Goal: Information Seeking & Learning: Compare options

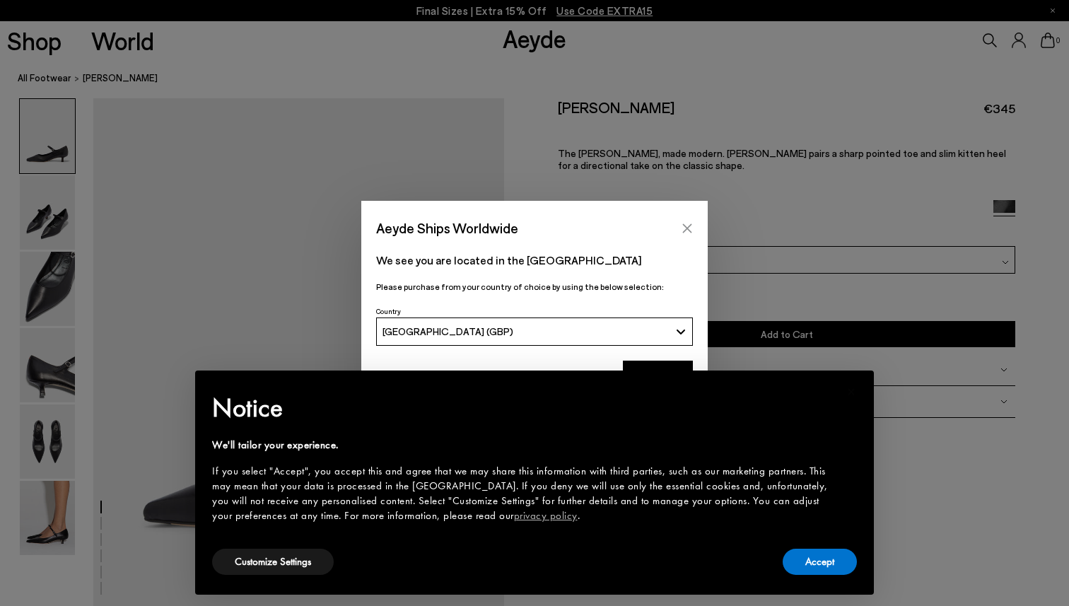
click at [689, 227] on icon "Close" at bounding box center [687, 227] width 9 height 9
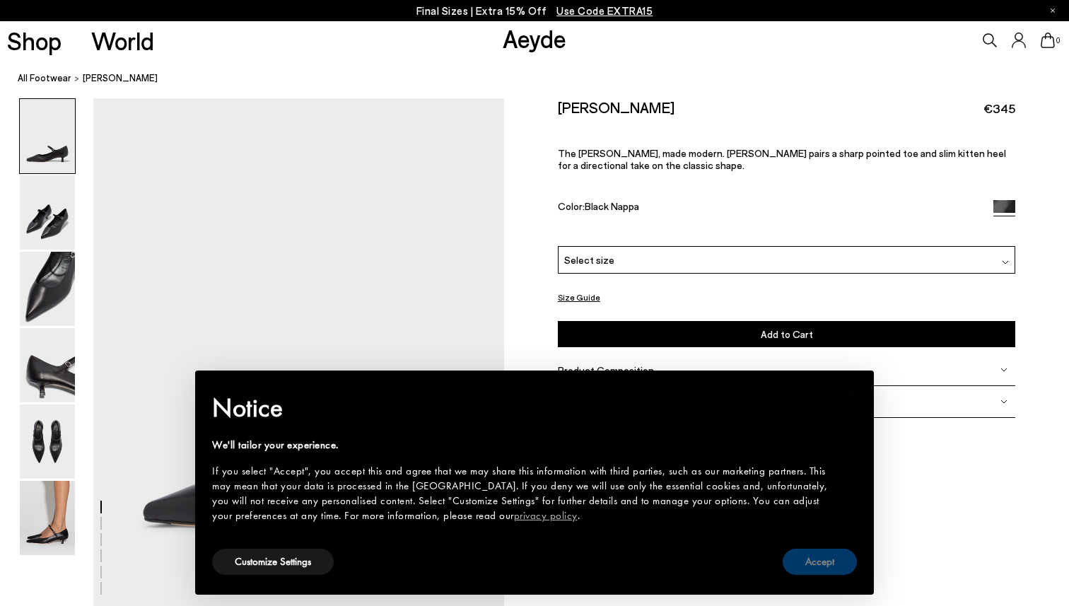
click at [828, 566] on button "Accept" at bounding box center [819, 562] width 74 height 26
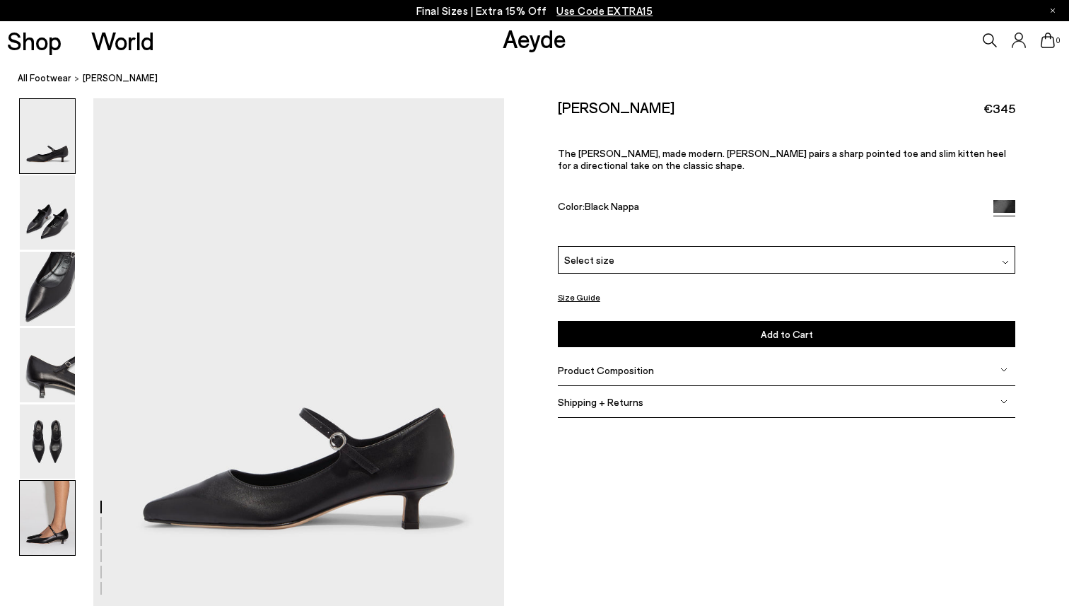
click at [73, 517] on img at bounding box center [47, 518] width 55 height 74
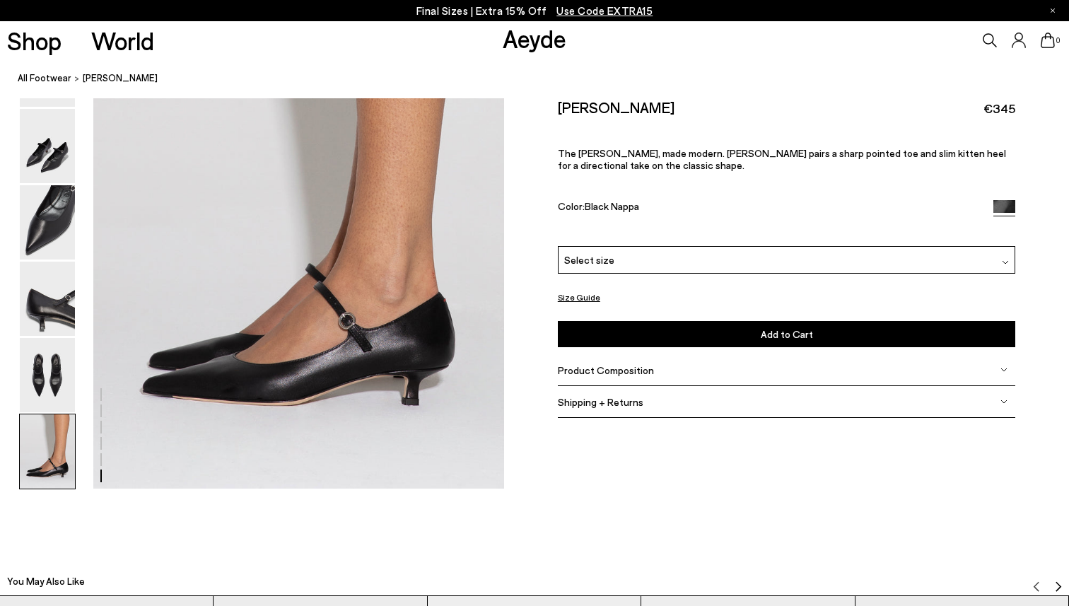
scroll to position [2771, 0]
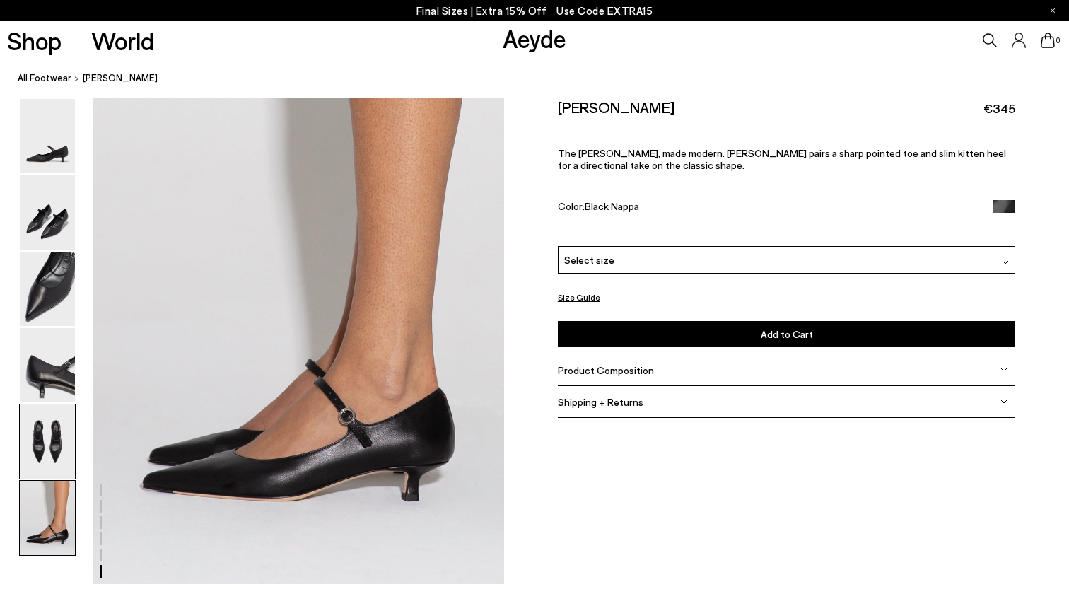
click at [41, 446] on img at bounding box center [47, 441] width 55 height 74
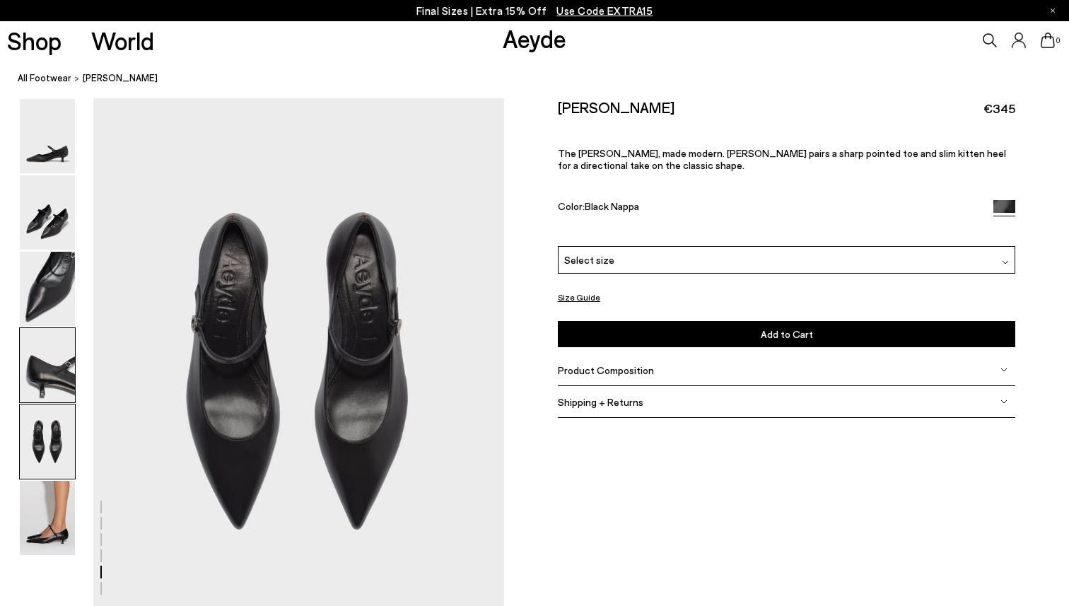
click at [46, 371] on img at bounding box center [47, 365] width 55 height 74
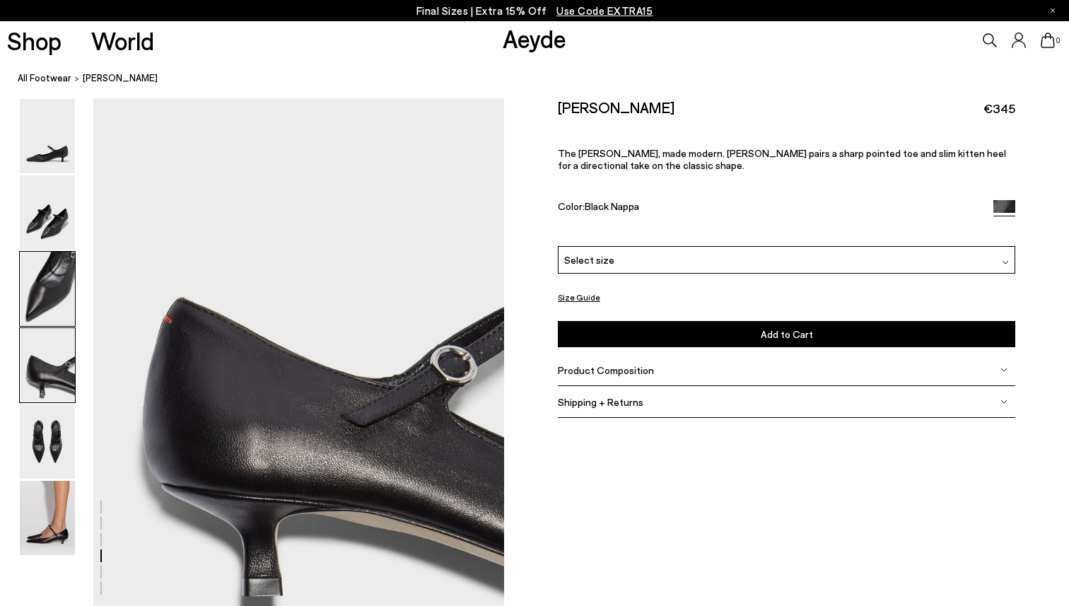
click at [49, 287] on img at bounding box center [47, 289] width 55 height 74
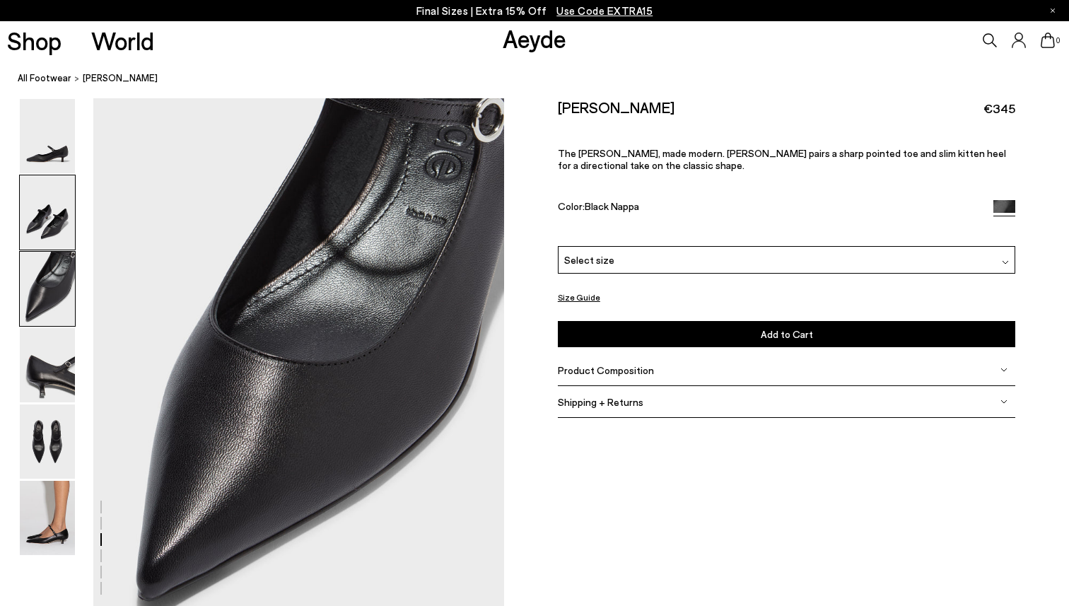
click at [63, 219] on img at bounding box center [47, 212] width 55 height 74
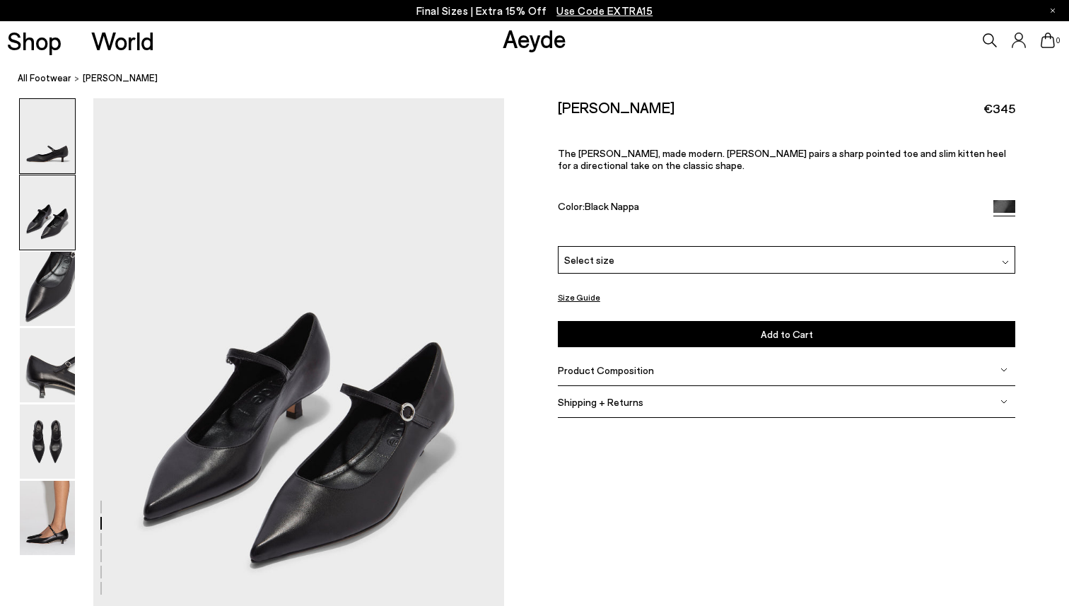
click at [63, 159] on img at bounding box center [47, 136] width 55 height 74
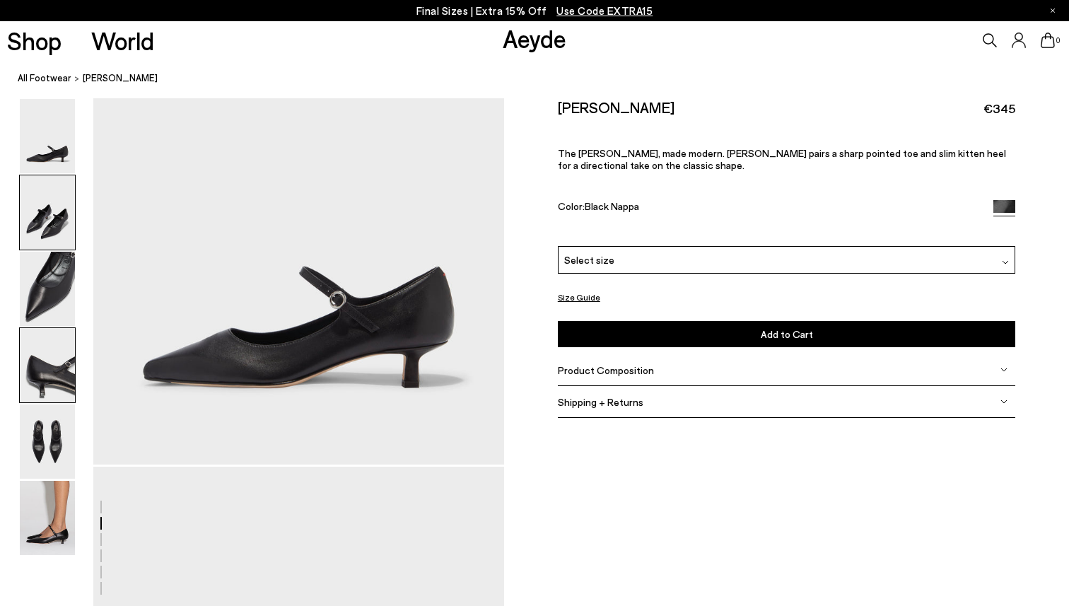
scroll to position [0, 0]
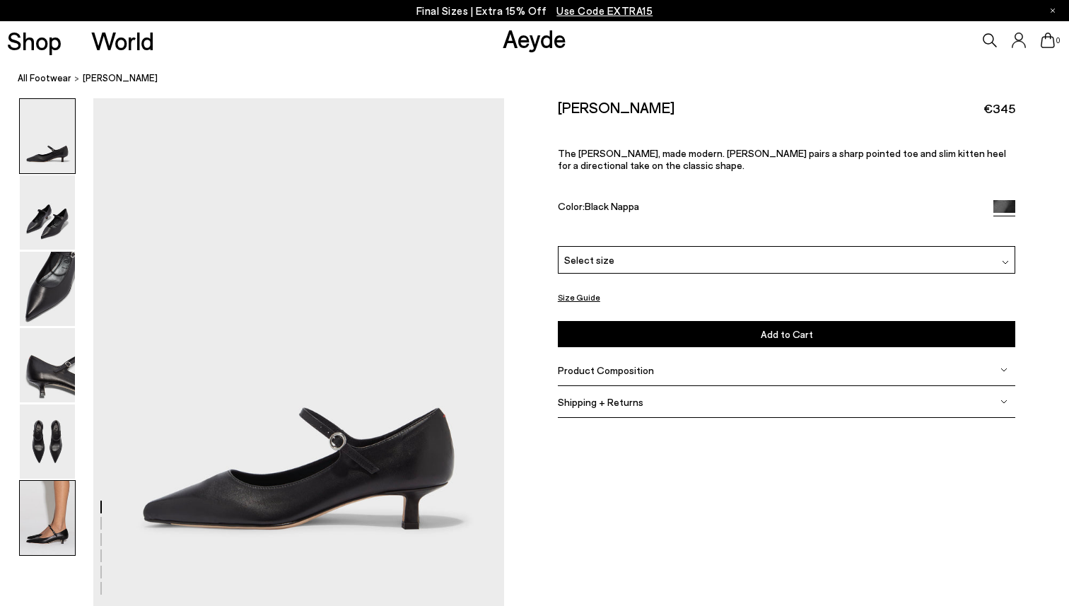
click at [47, 541] on img at bounding box center [47, 518] width 55 height 74
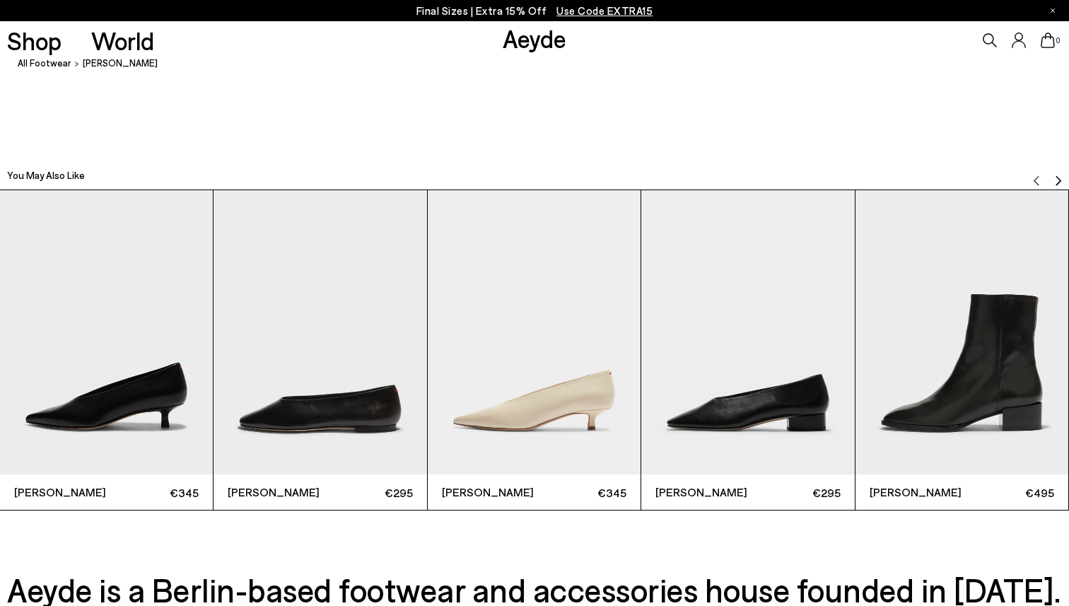
scroll to position [3312, 0]
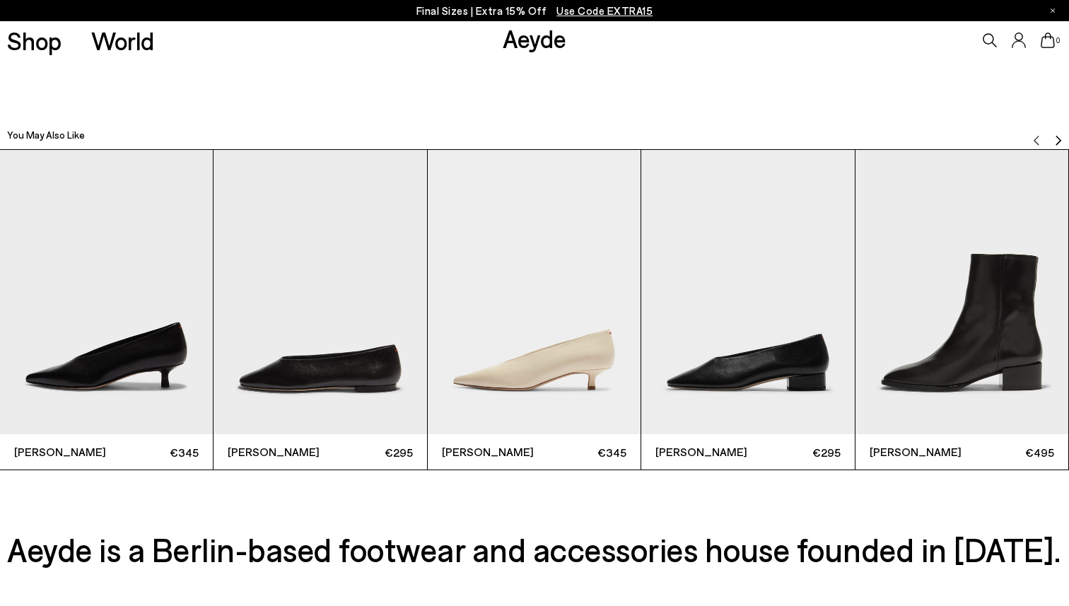
click at [146, 334] on img "1 / 6" at bounding box center [106, 292] width 213 height 284
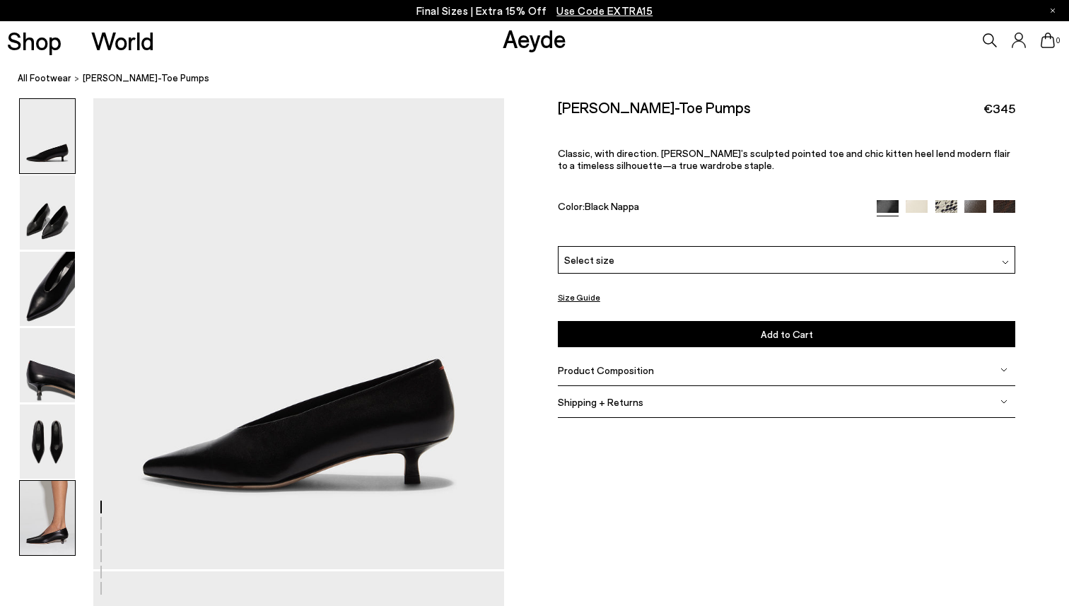
click at [49, 539] on img at bounding box center [47, 518] width 55 height 74
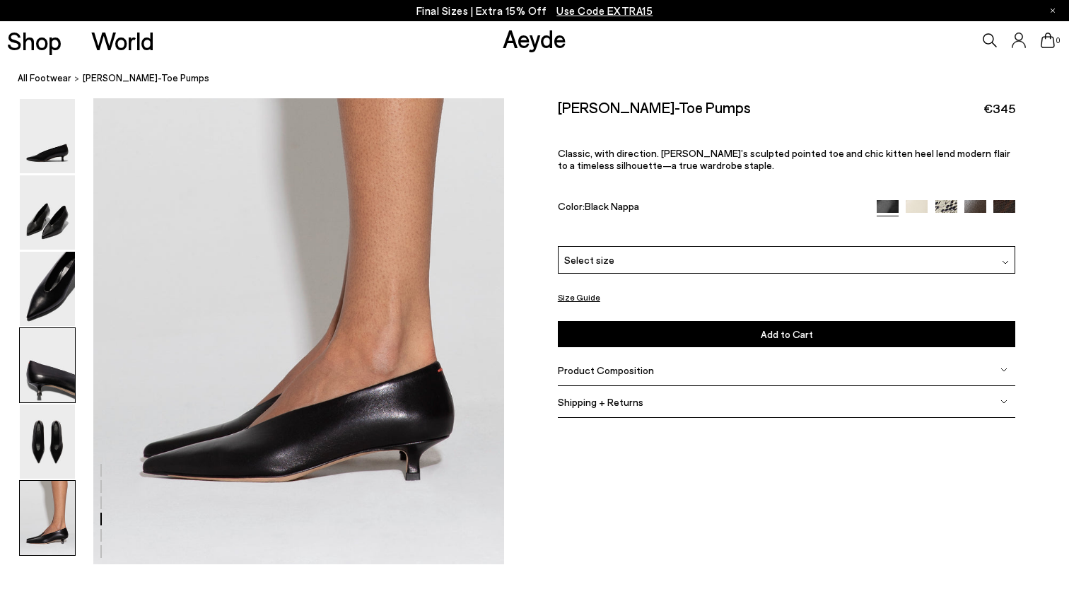
scroll to position [2807, 0]
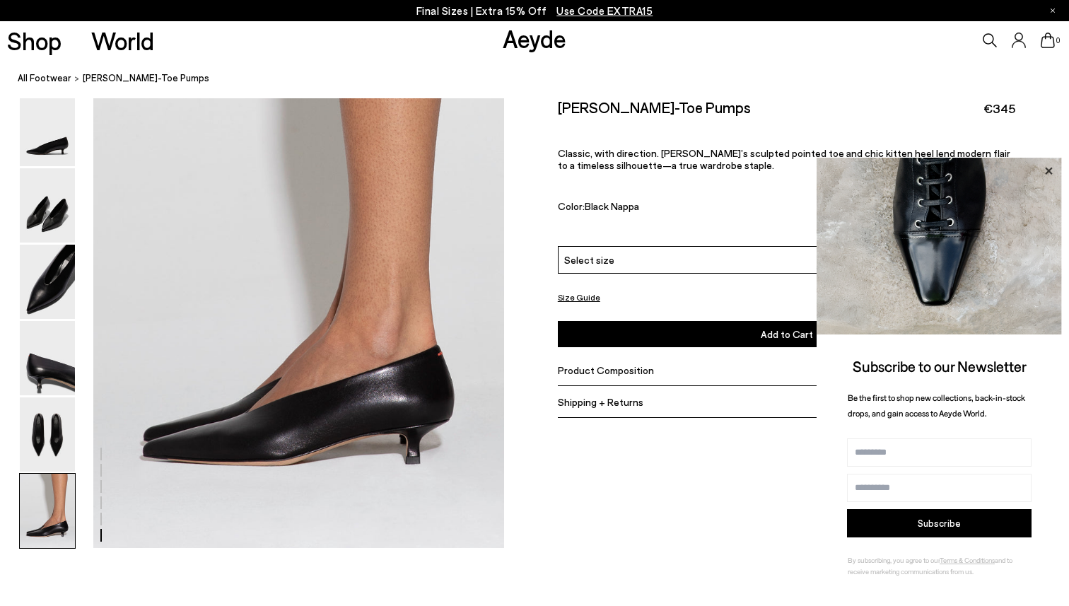
click at [1051, 168] on icon at bounding box center [1048, 171] width 18 height 18
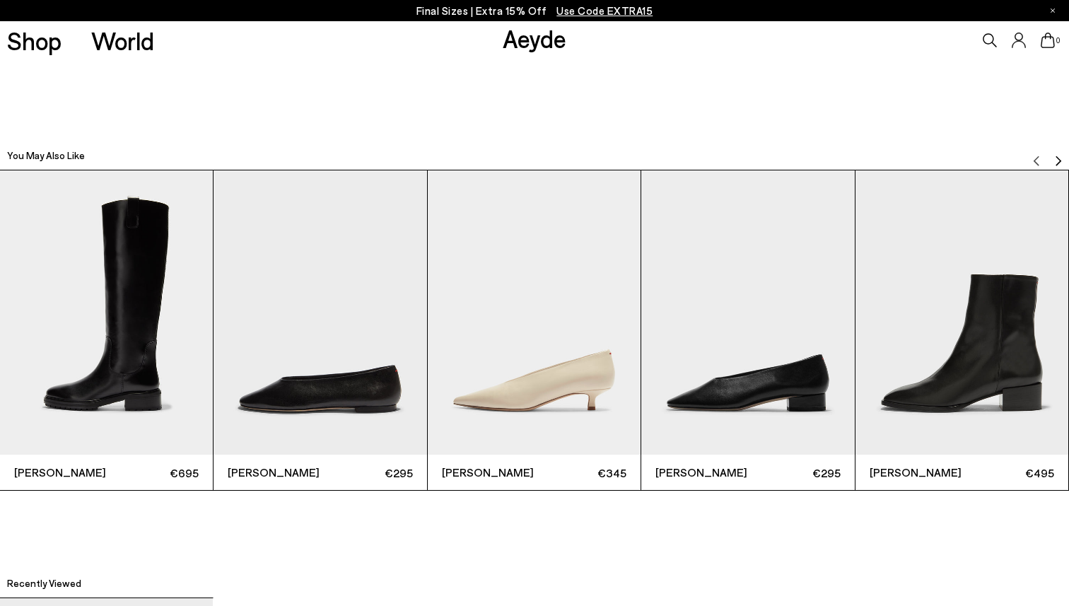
scroll to position [3292, 21]
click at [731, 370] on img "4 / 6" at bounding box center [747, 312] width 213 height 284
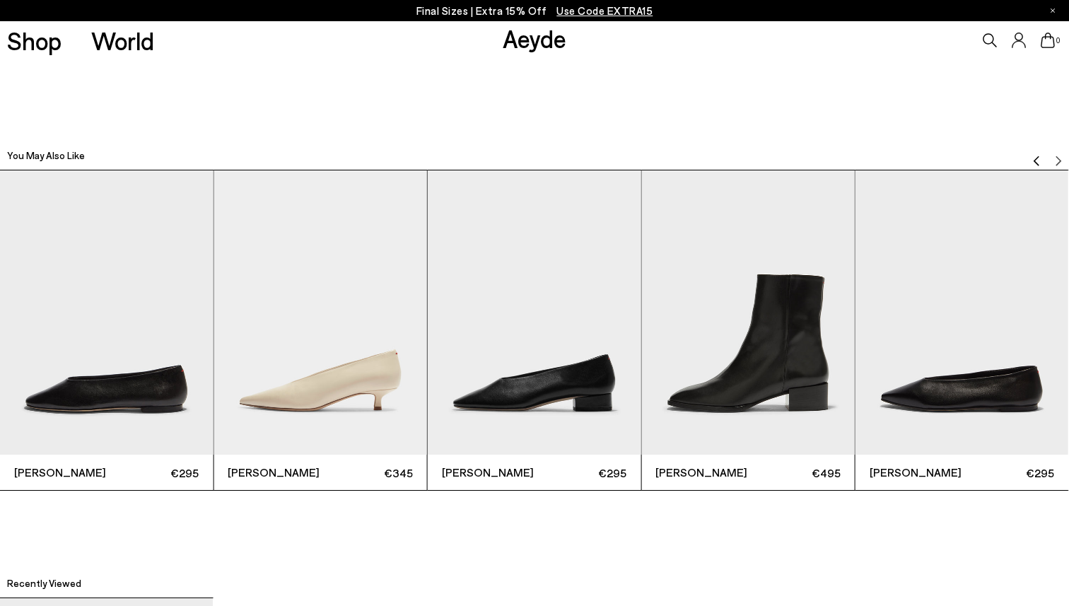
click at [562, 353] on img "4 / 6" at bounding box center [534, 312] width 213 height 284
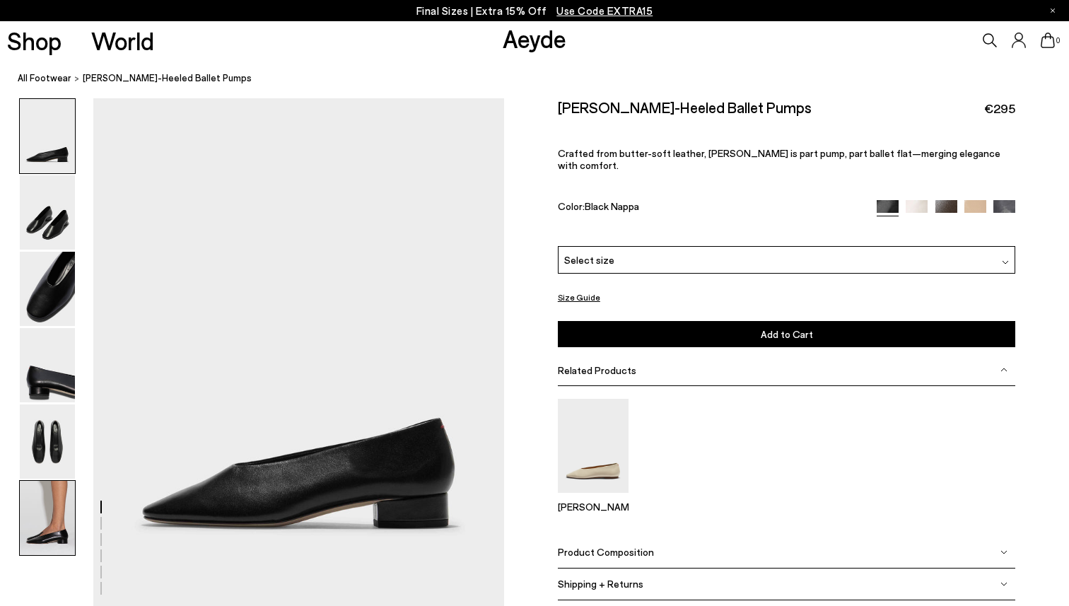
click at [66, 513] on img at bounding box center [47, 518] width 55 height 74
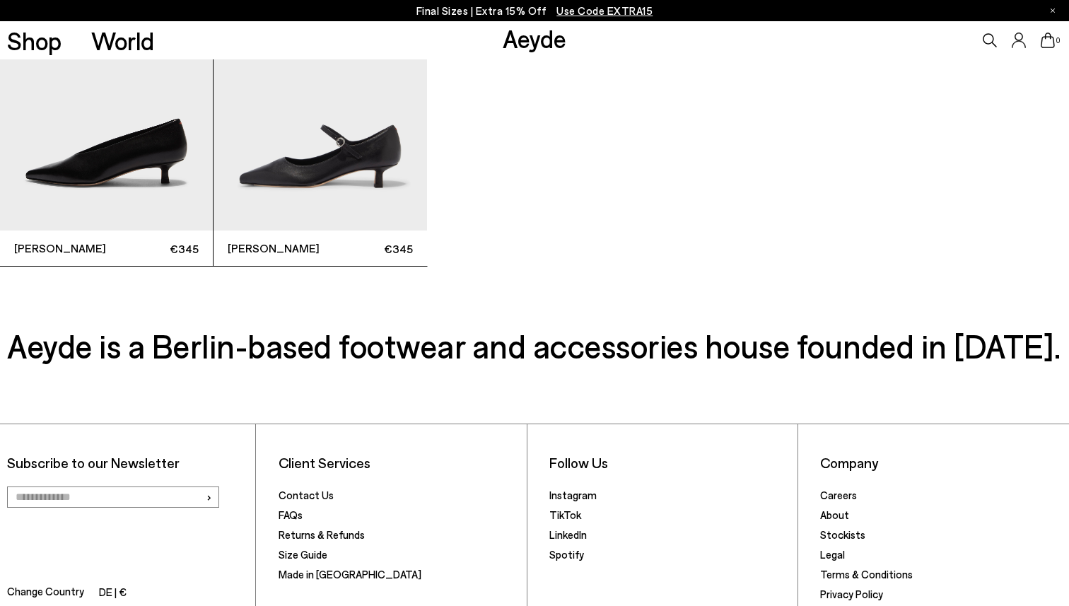
scroll to position [3934, 0]
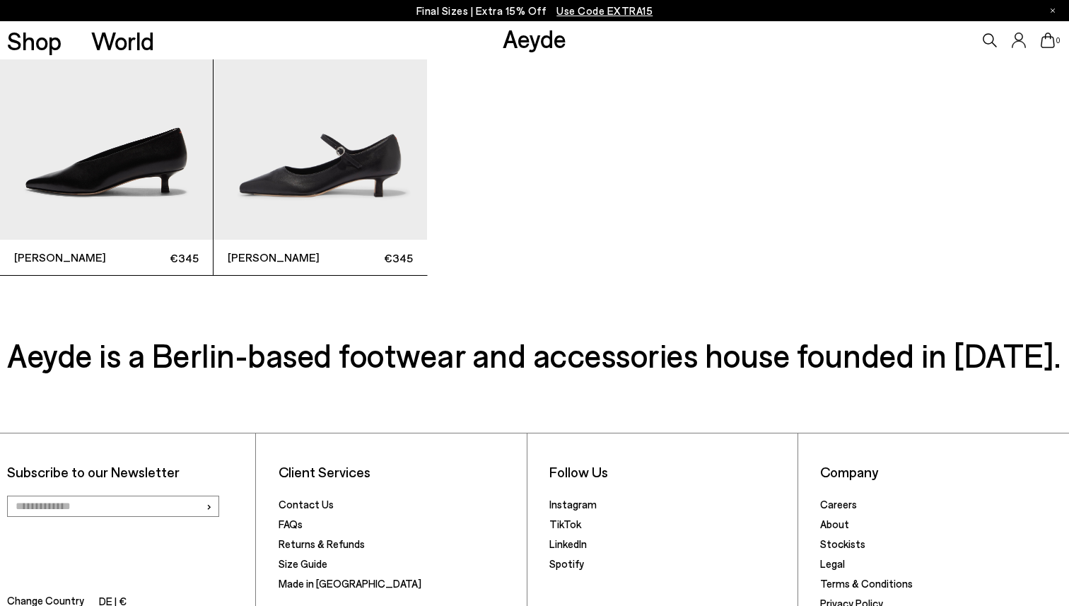
click at [100, 152] on img "1 / 2" at bounding box center [106, 97] width 213 height 284
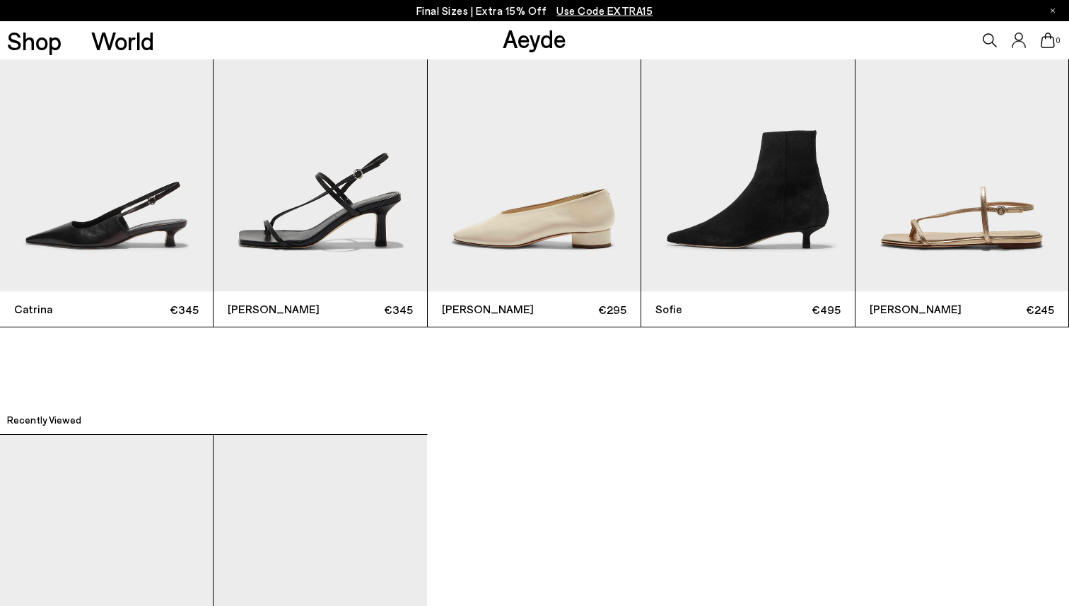
scroll to position [3456, 0]
click at [161, 185] on img "1 / 6" at bounding box center [106, 148] width 213 height 284
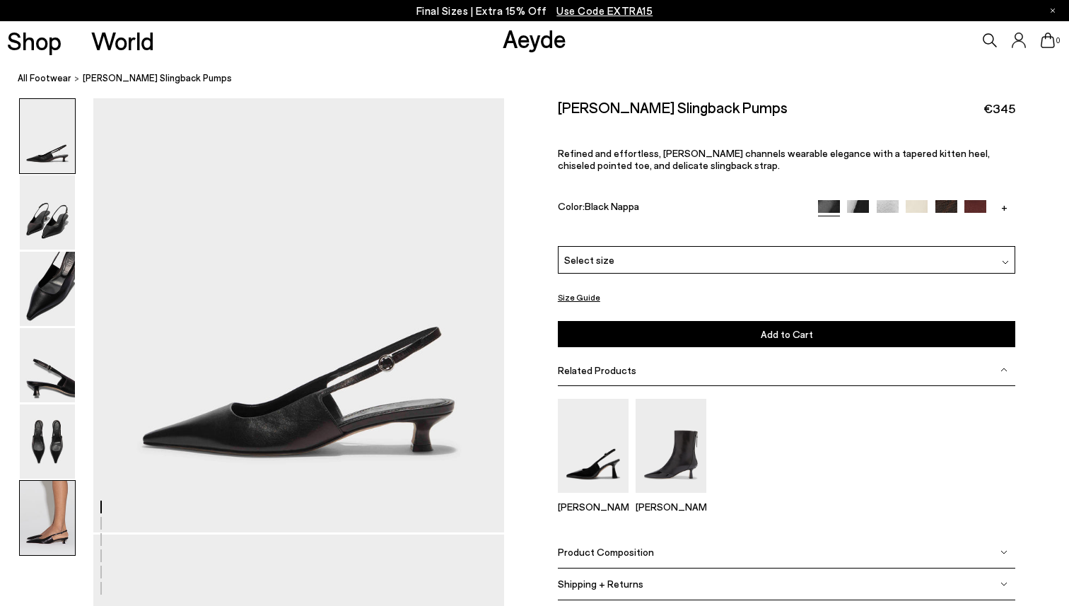
click at [48, 527] on img at bounding box center [47, 518] width 55 height 74
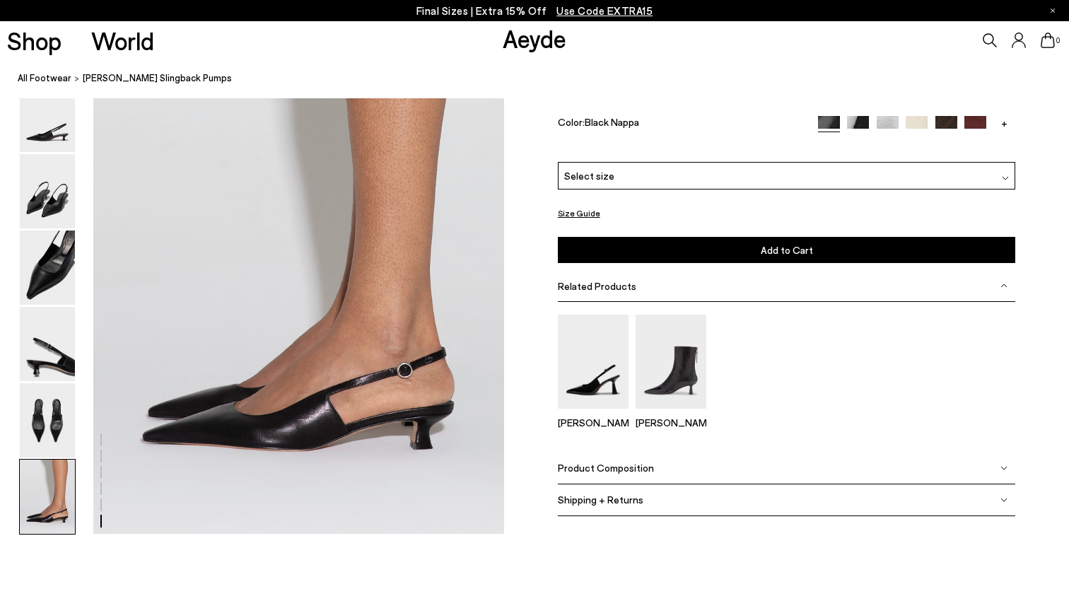
scroll to position [2824, 0]
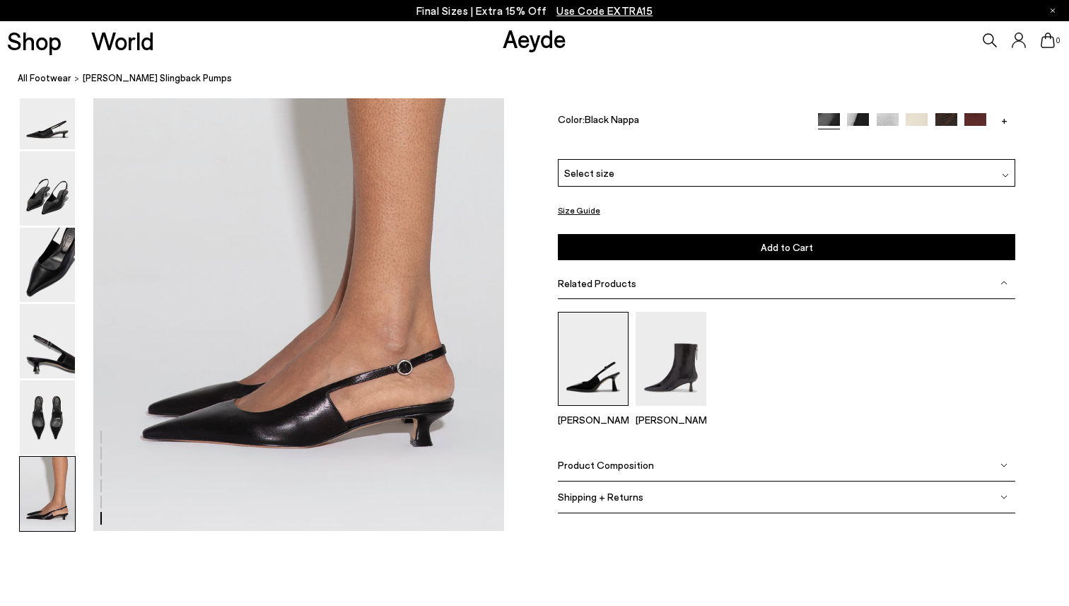
click at [562, 376] on img at bounding box center [593, 358] width 71 height 94
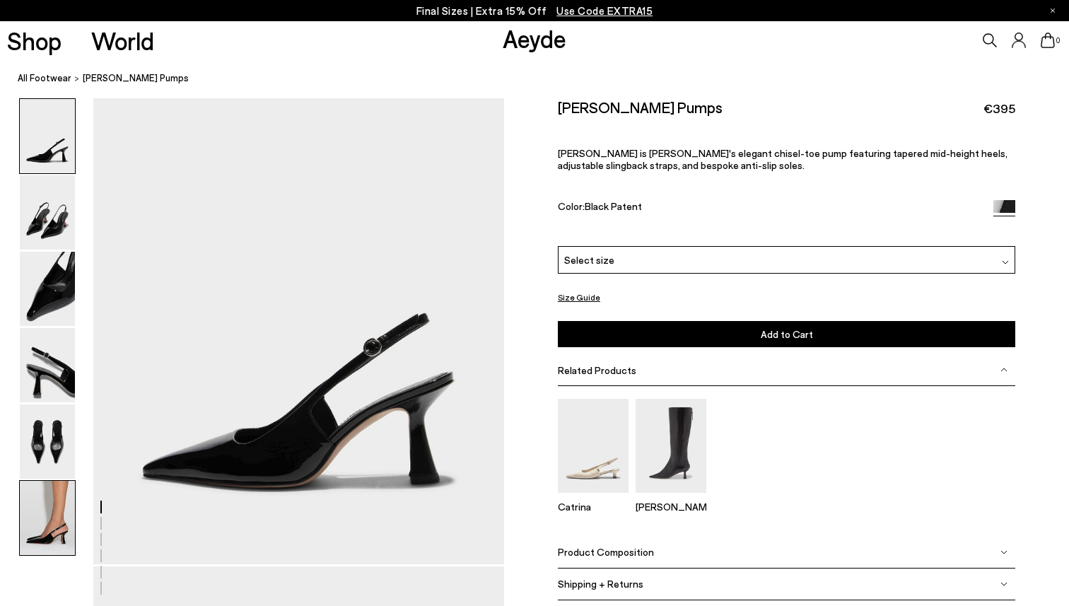
click at [53, 508] on img at bounding box center [47, 518] width 55 height 74
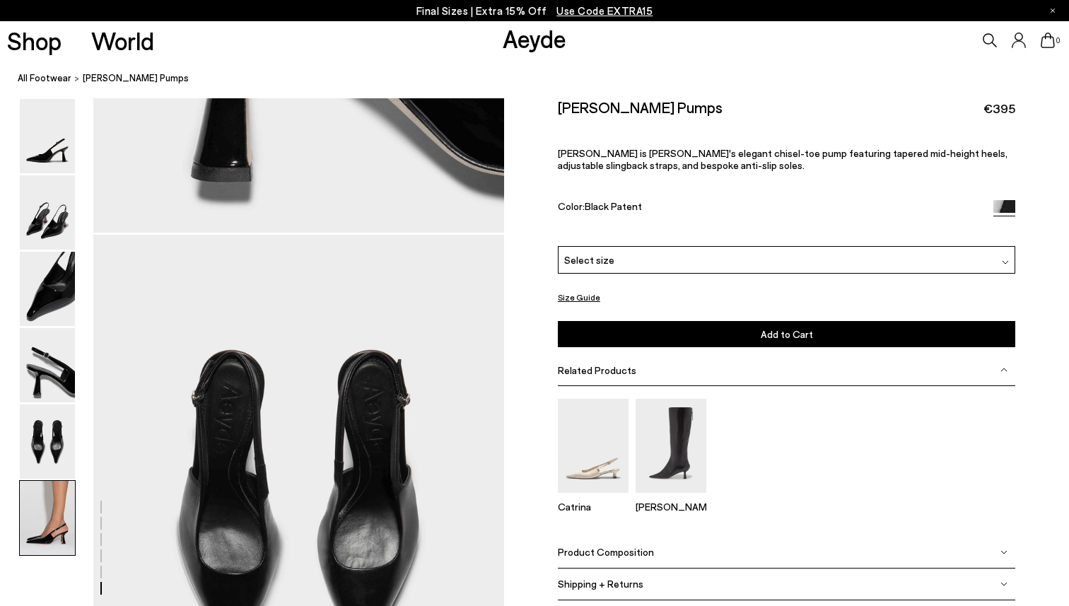
scroll to position [2807, 0]
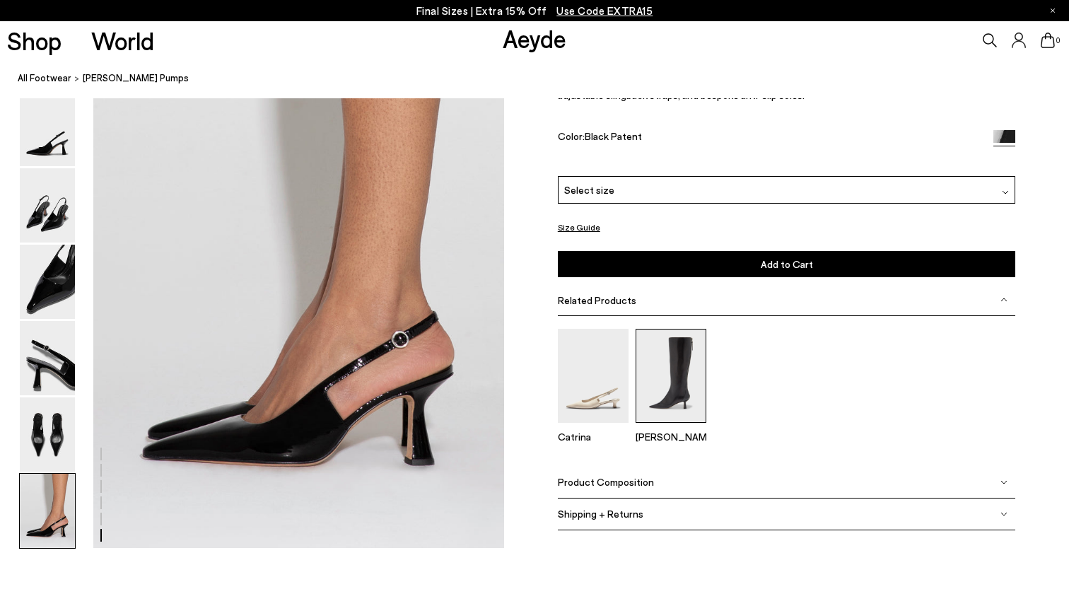
click at [633, 369] on div "Catrina Alexis" at bounding box center [787, 391] width 458 height 126
click at [668, 370] on img at bounding box center [670, 375] width 71 height 94
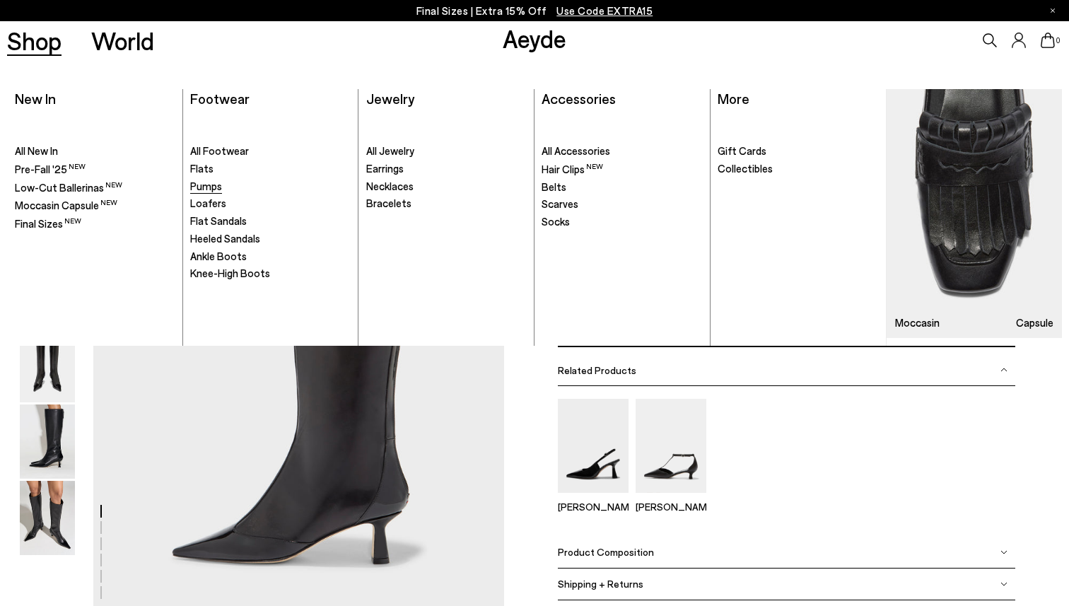
click at [200, 187] on span "Pumps" at bounding box center [206, 186] width 32 height 13
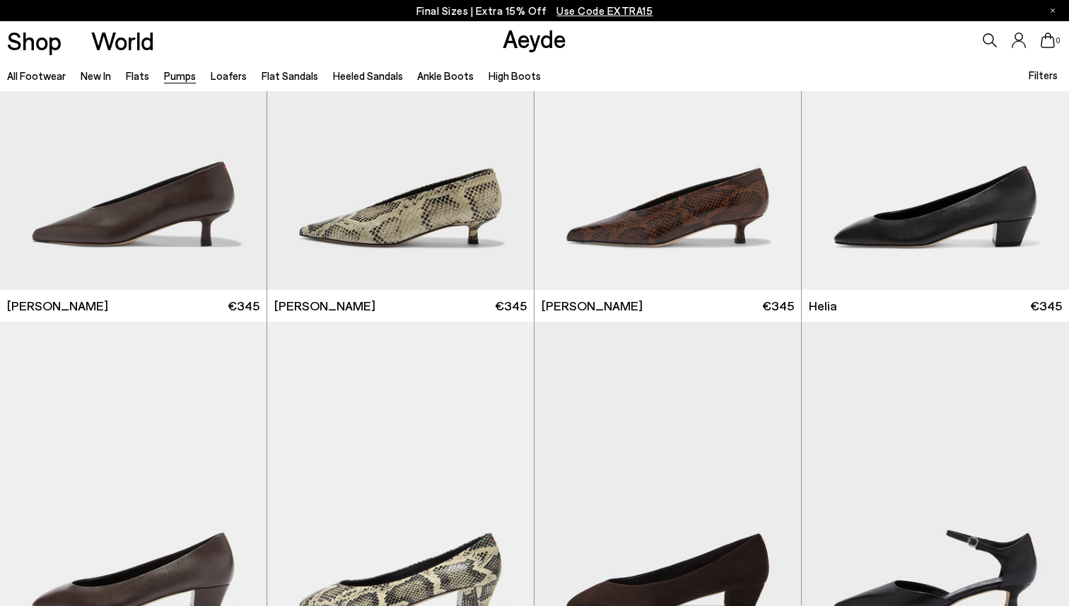
scroll to position [398, 0]
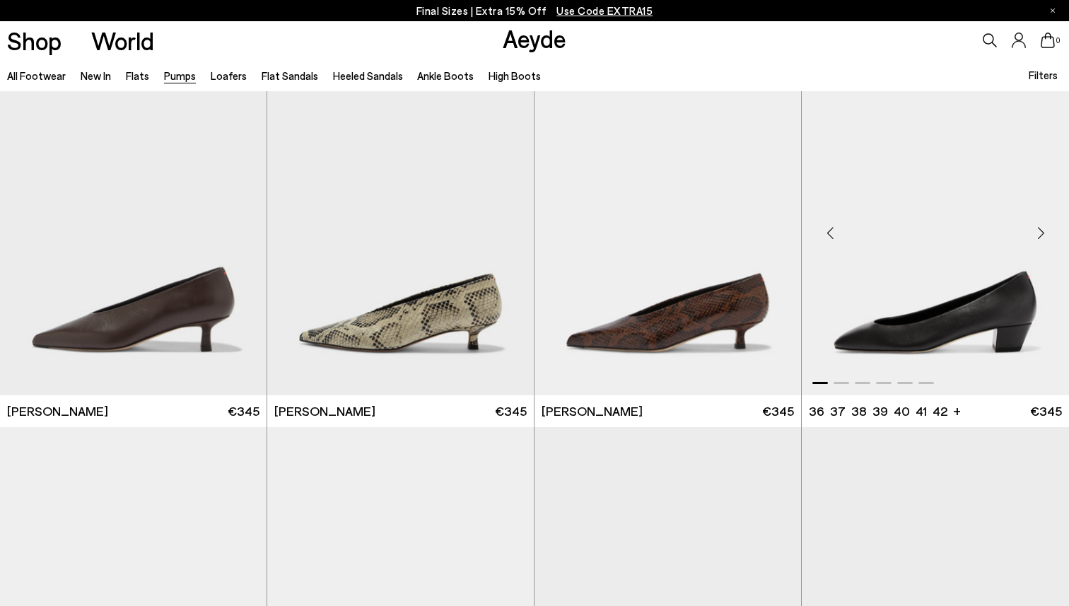
click at [963, 314] on img "1 / 6" at bounding box center [935, 227] width 267 height 335
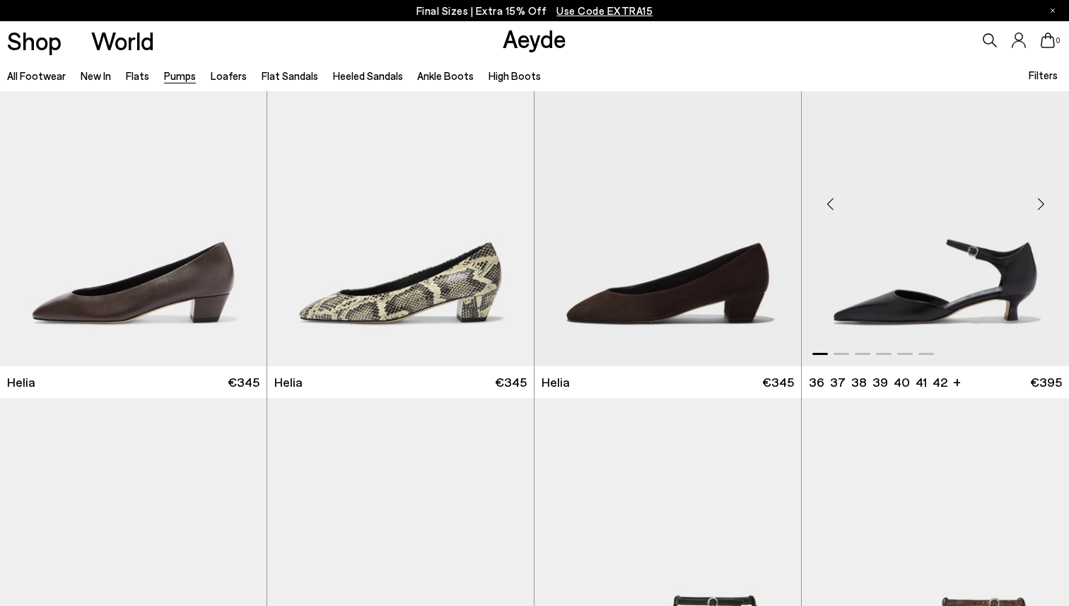
scroll to position [802, 0]
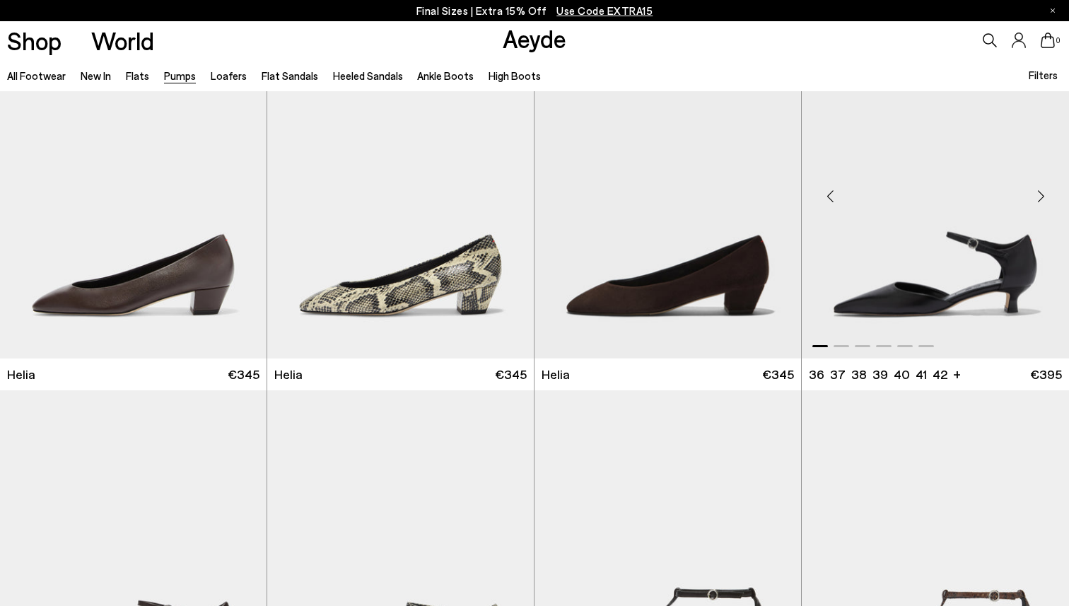
click at [1030, 194] on div "Next slide" at bounding box center [1040, 196] width 42 height 42
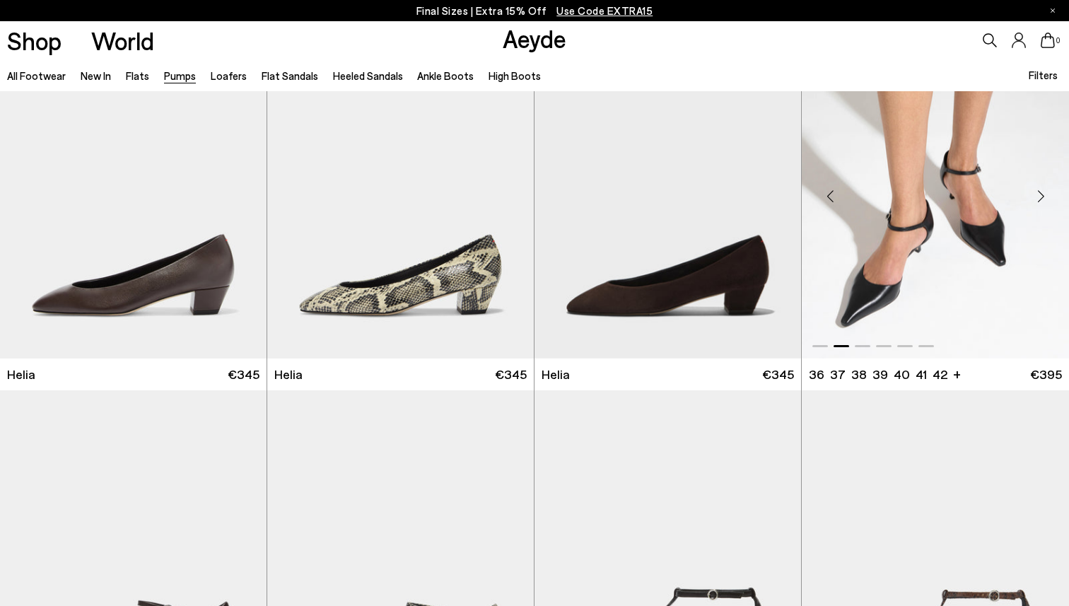
click at [997, 280] on img "2 / 6" at bounding box center [935, 190] width 267 height 335
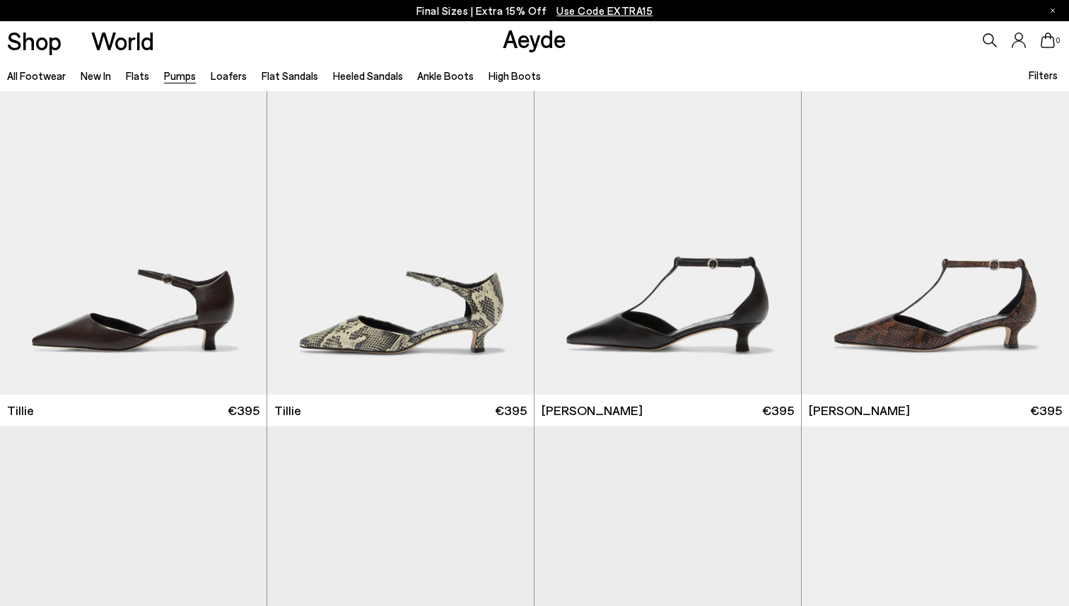
scroll to position [1193, 0]
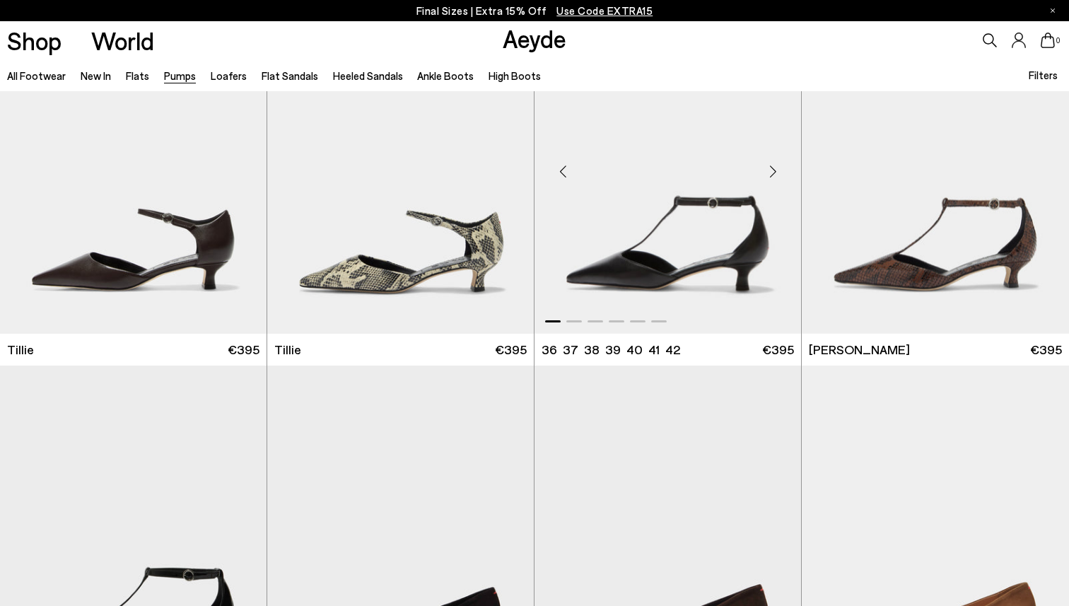
click at [775, 168] on div "Next slide" at bounding box center [772, 172] width 42 height 42
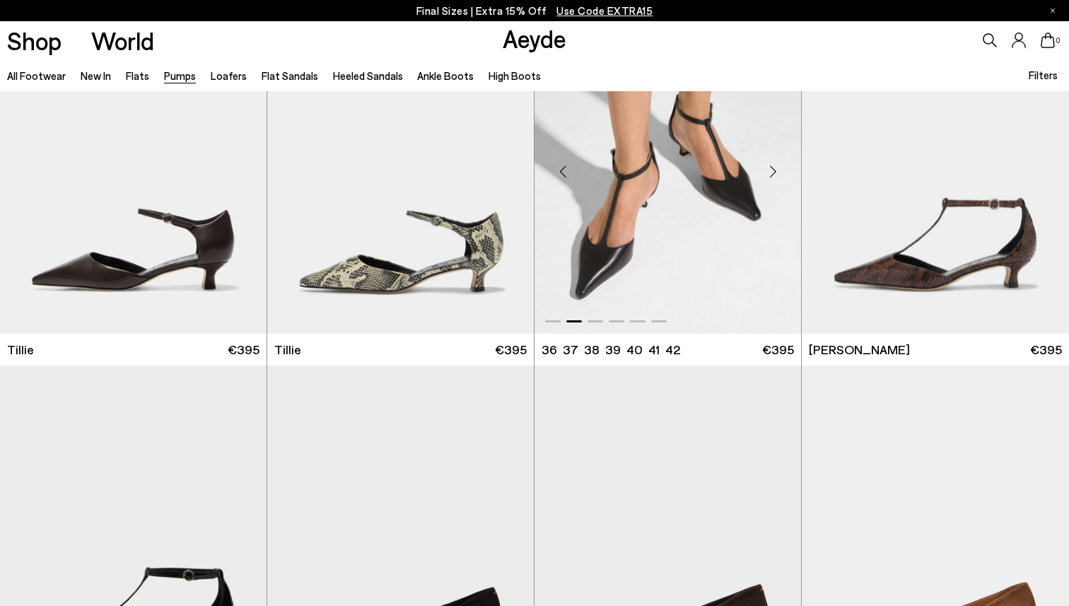
click at [775, 168] on div "Next slide" at bounding box center [772, 172] width 42 height 42
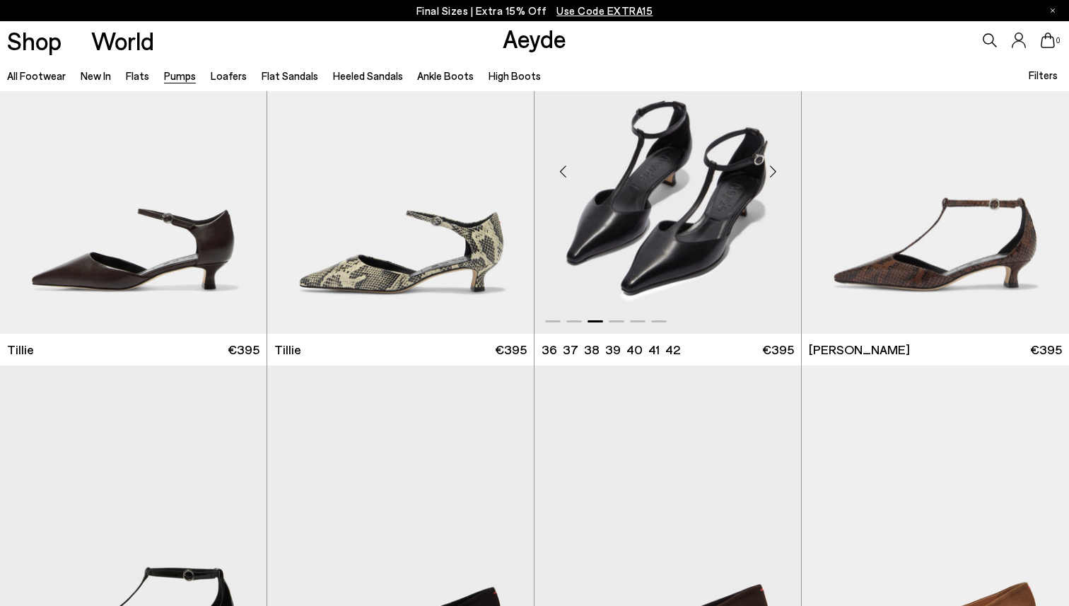
click at [775, 168] on div "Next slide" at bounding box center [772, 172] width 42 height 42
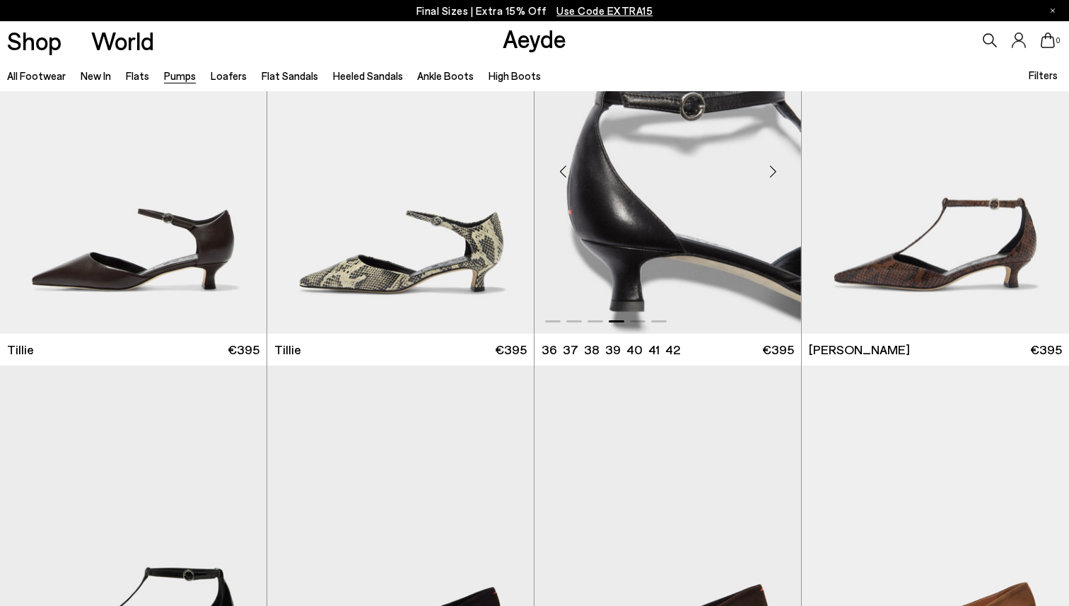
click at [775, 168] on div "Next slide" at bounding box center [772, 172] width 42 height 42
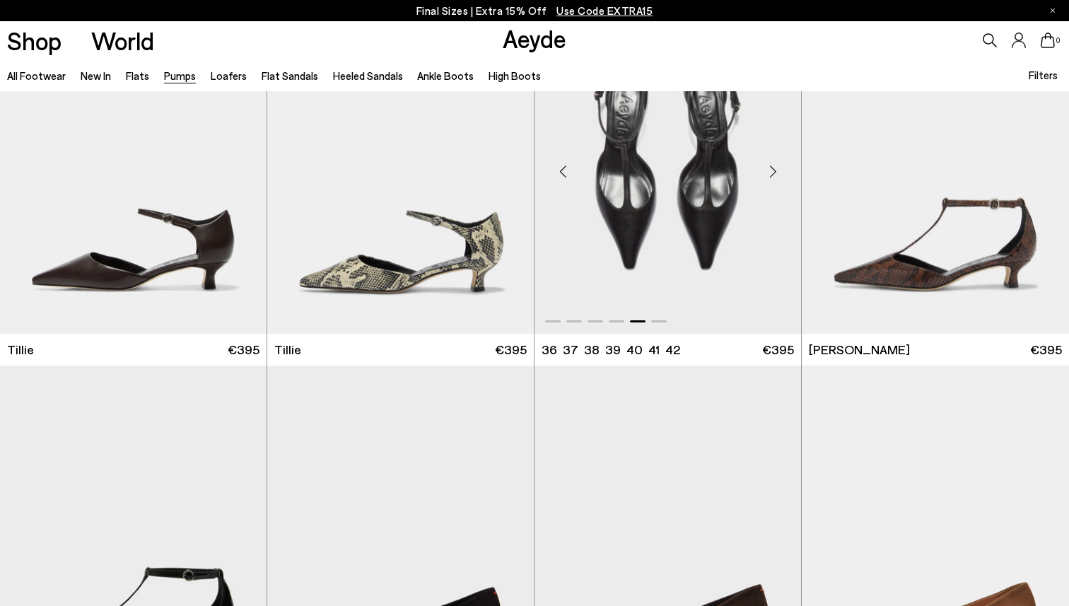
click at [775, 168] on div "Next slide" at bounding box center [772, 172] width 42 height 42
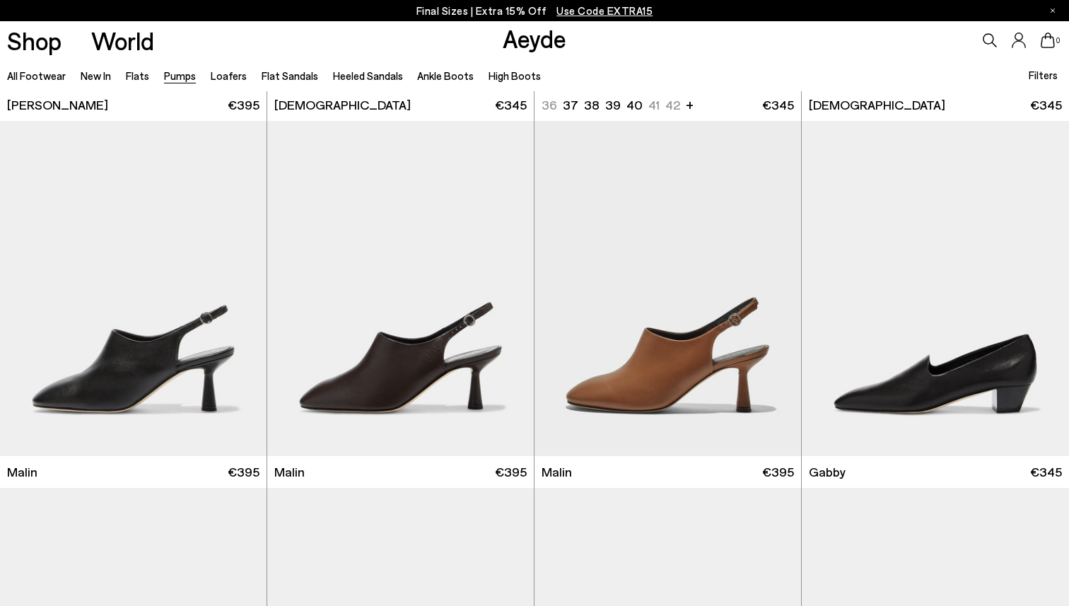
scroll to position [1882, 0]
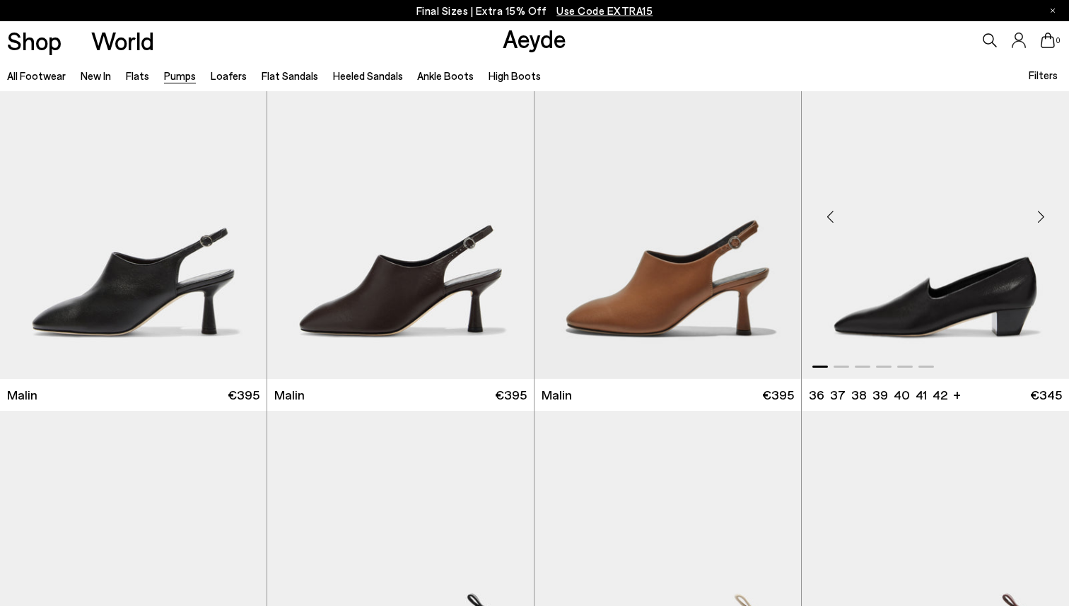
click at [1041, 214] on div "Next slide" at bounding box center [1040, 217] width 42 height 42
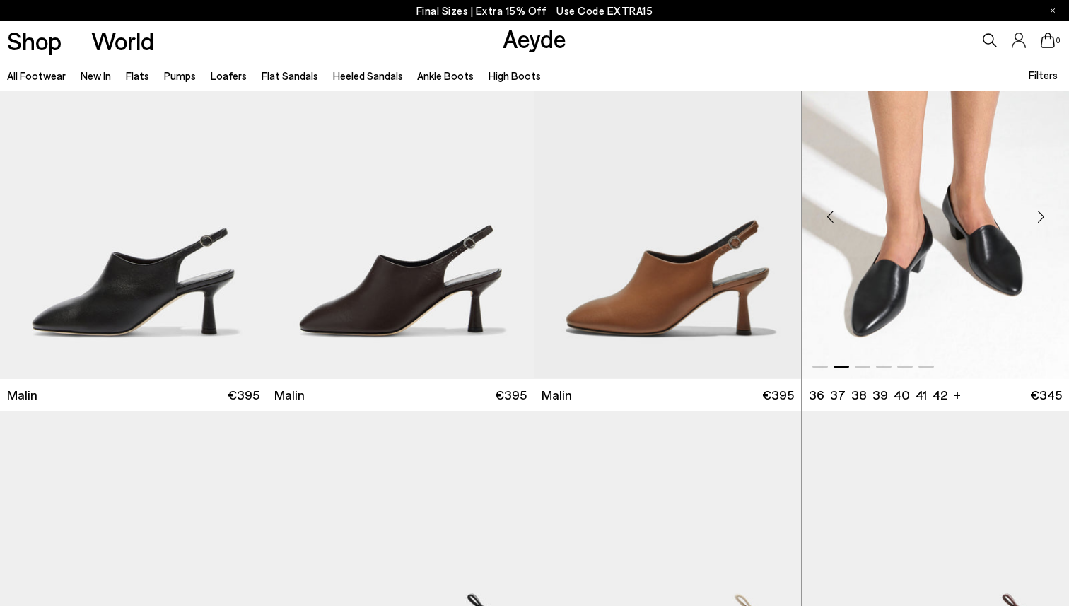
click at [1042, 214] on div "Next slide" at bounding box center [1040, 217] width 42 height 42
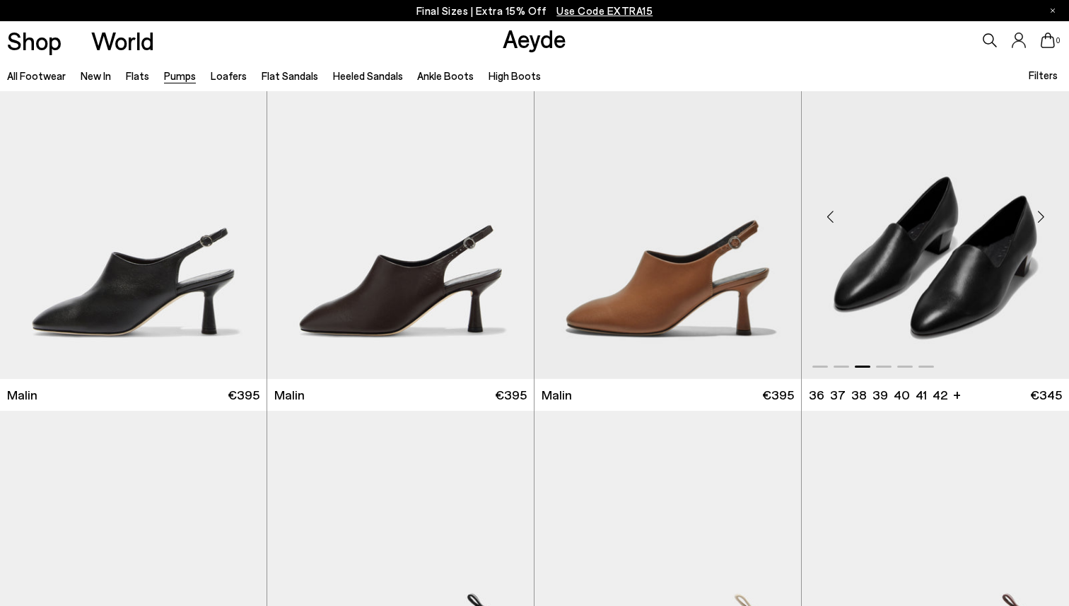
click at [1042, 214] on div "Next slide" at bounding box center [1040, 217] width 42 height 42
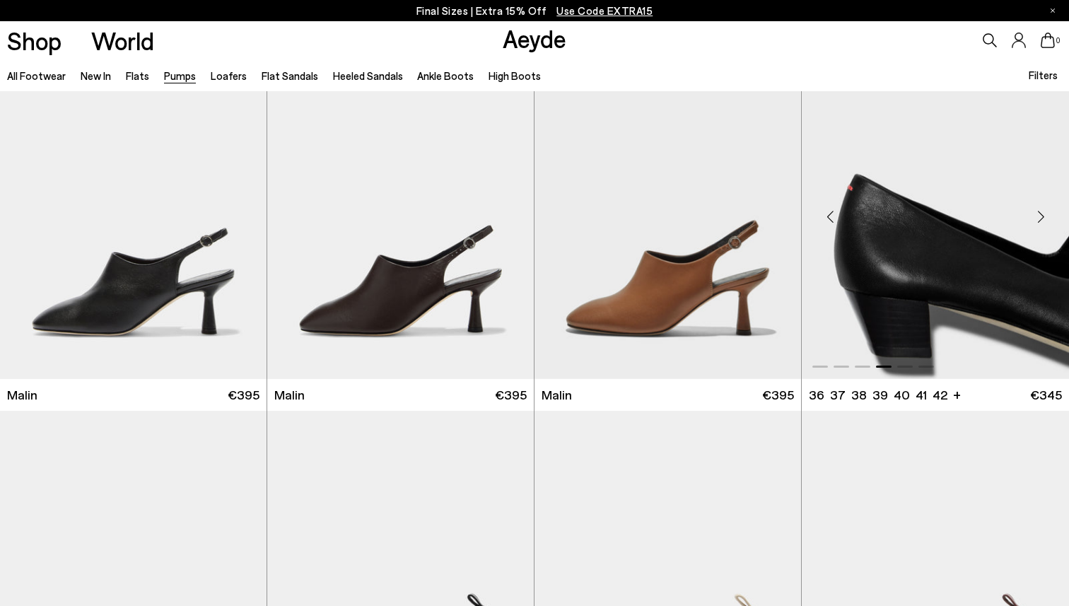
click at [1042, 214] on div "Next slide" at bounding box center [1040, 217] width 42 height 42
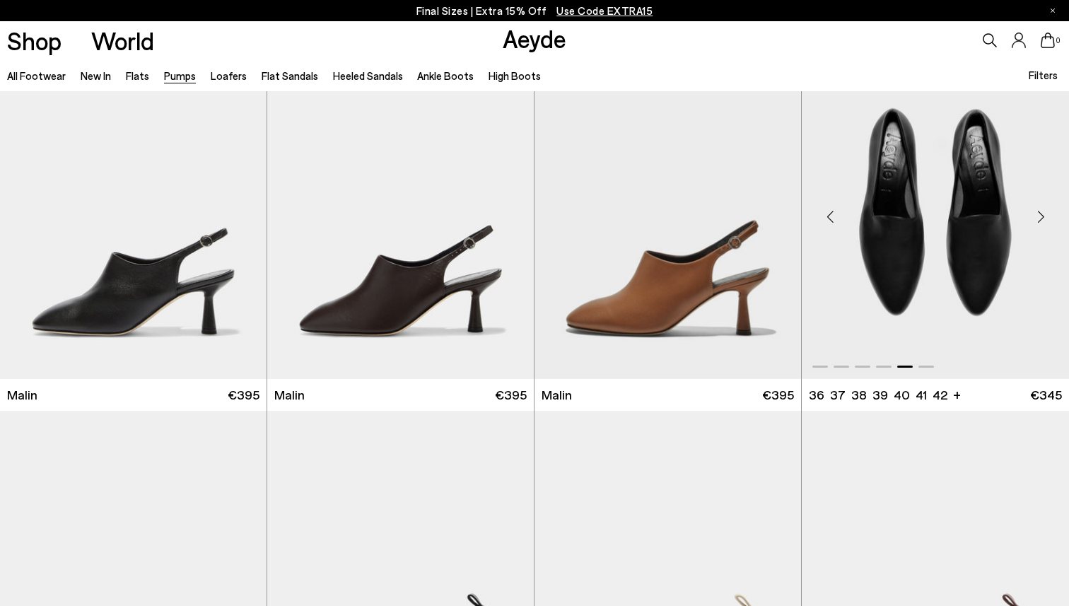
click at [1042, 214] on div "Next slide" at bounding box center [1040, 217] width 42 height 42
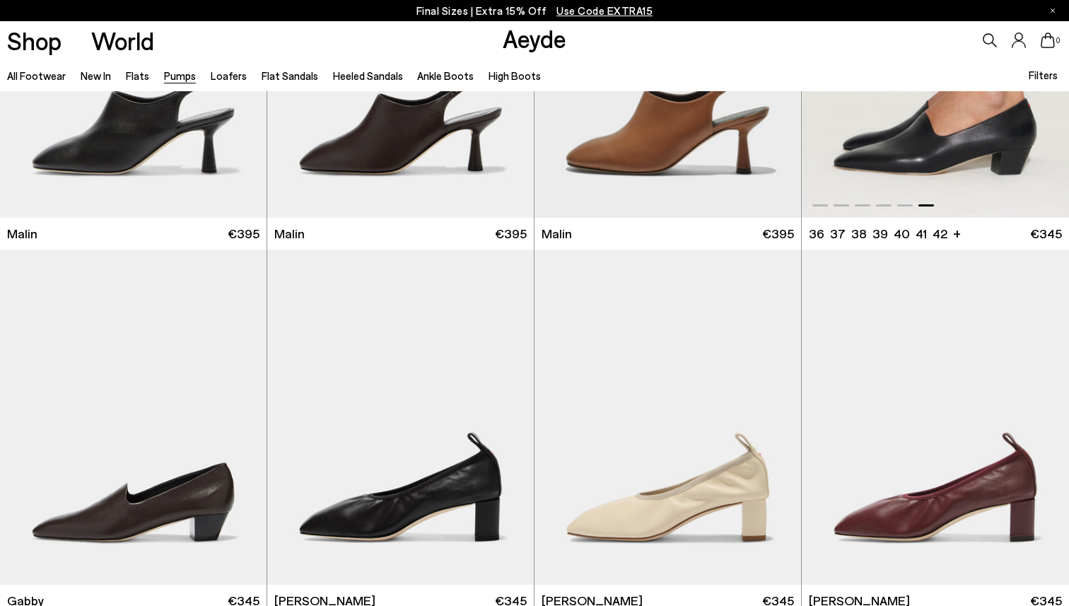
scroll to position [2282, 0]
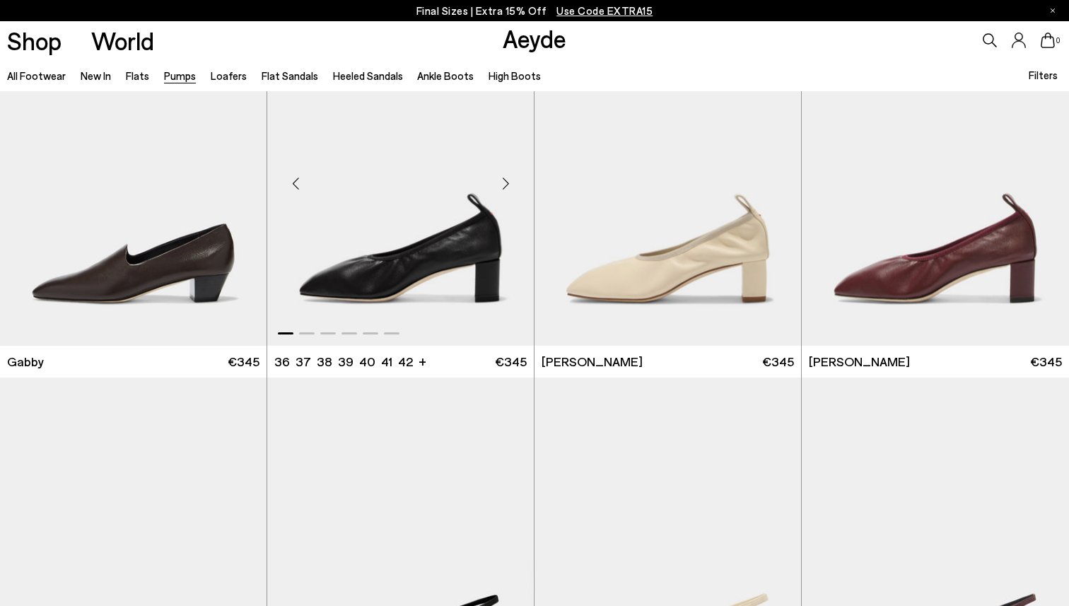
click at [508, 175] on div "Next slide" at bounding box center [505, 184] width 42 height 42
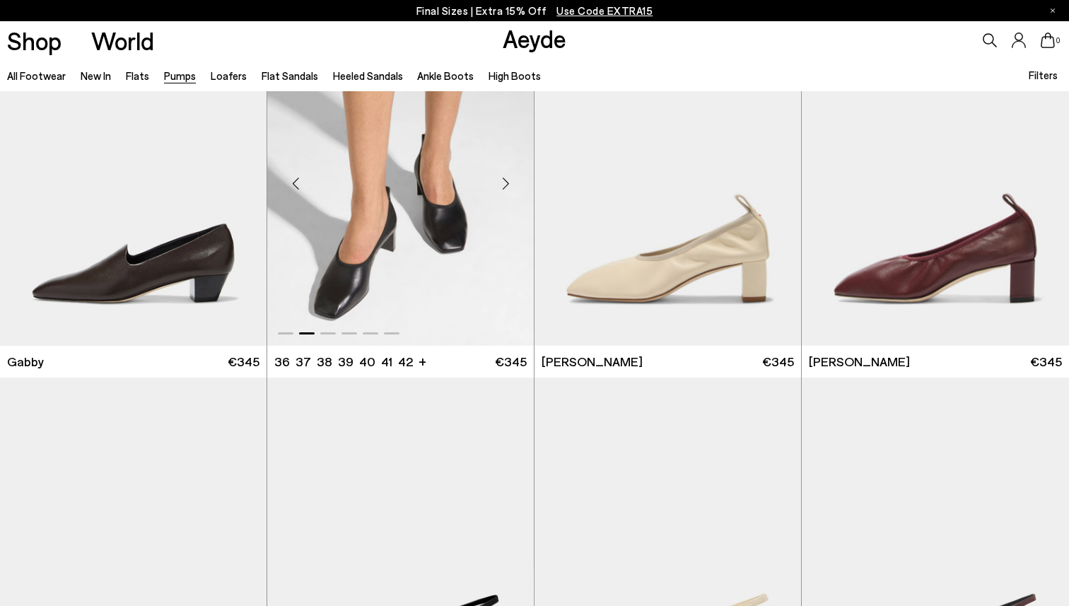
click at [509, 175] on div "Next slide" at bounding box center [505, 184] width 42 height 42
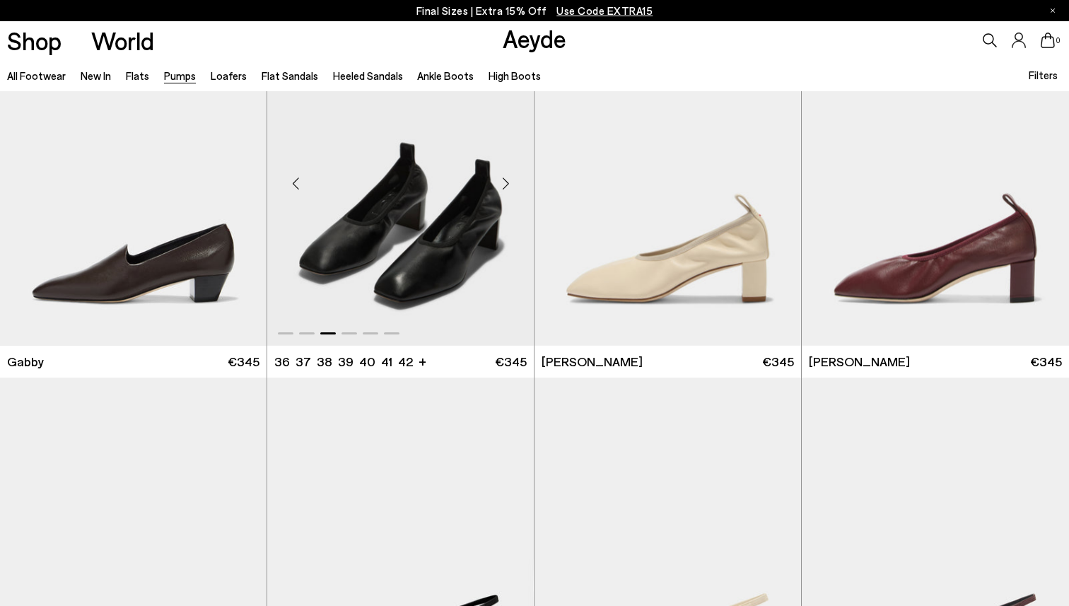
click at [509, 175] on div "Next slide" at bounding box center [505, 184] width 42 height 42
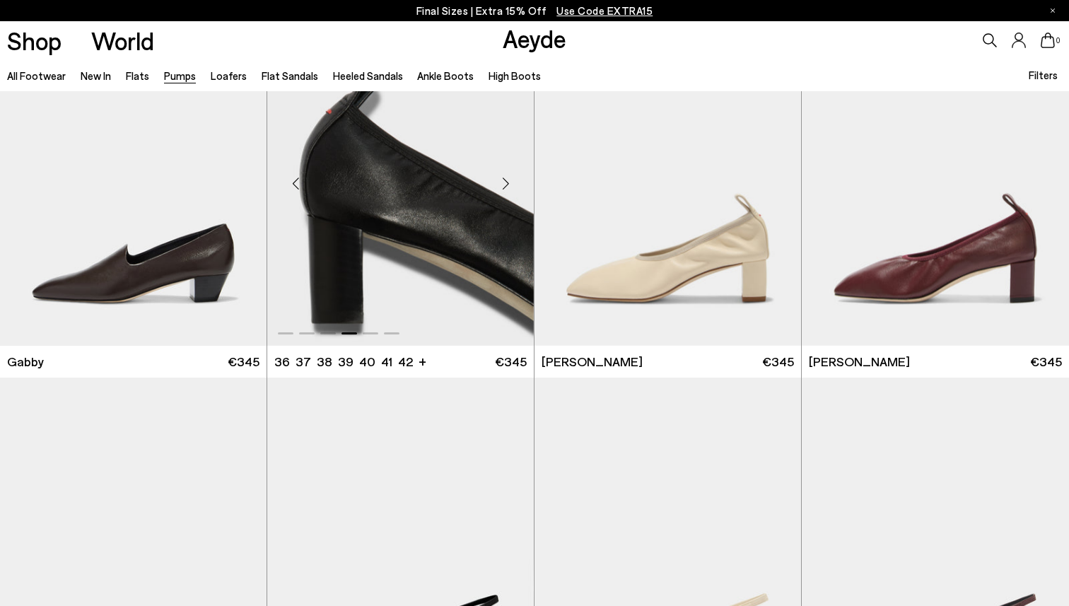
click at [509, 175] on div "Next slide" at bounding box center [505, 184] width 42 height 42
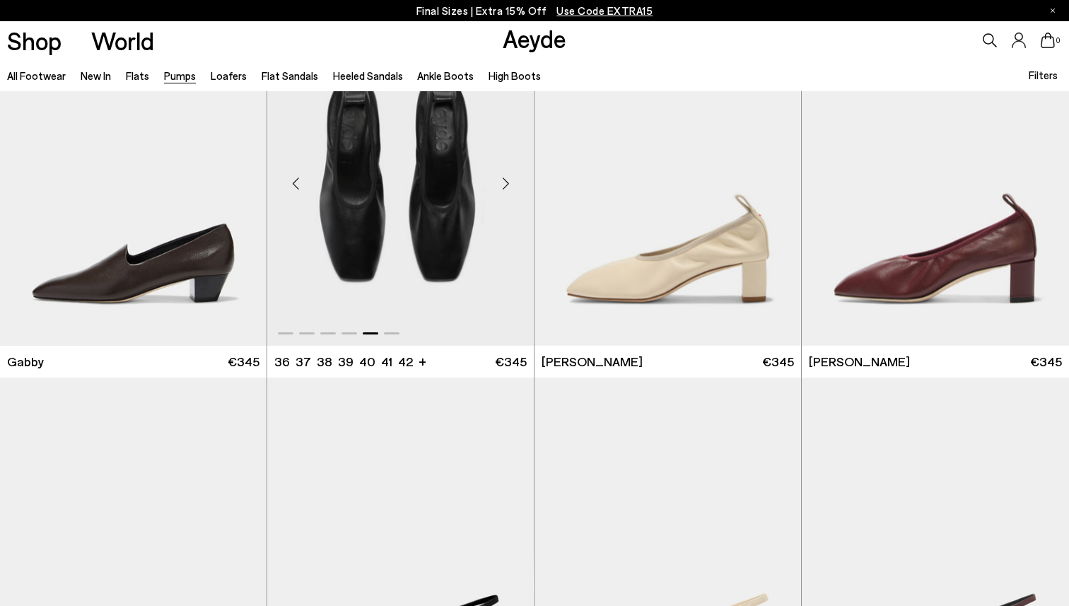
click at [509, 175] on div "Next slide" at bounding box center [505, 184] width 42 height 42
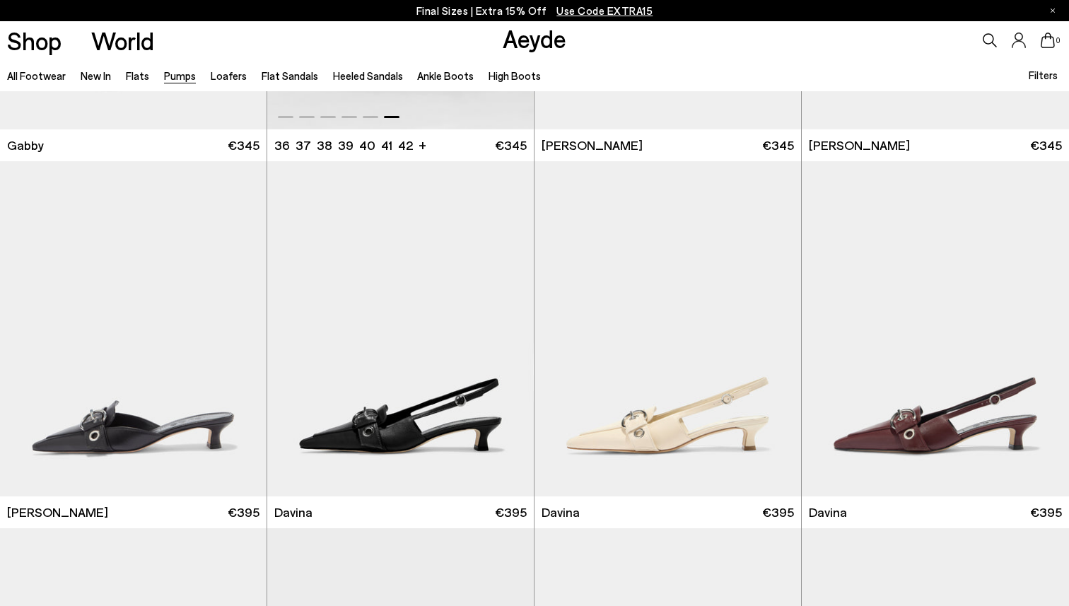
scroll to position [2511, 0]
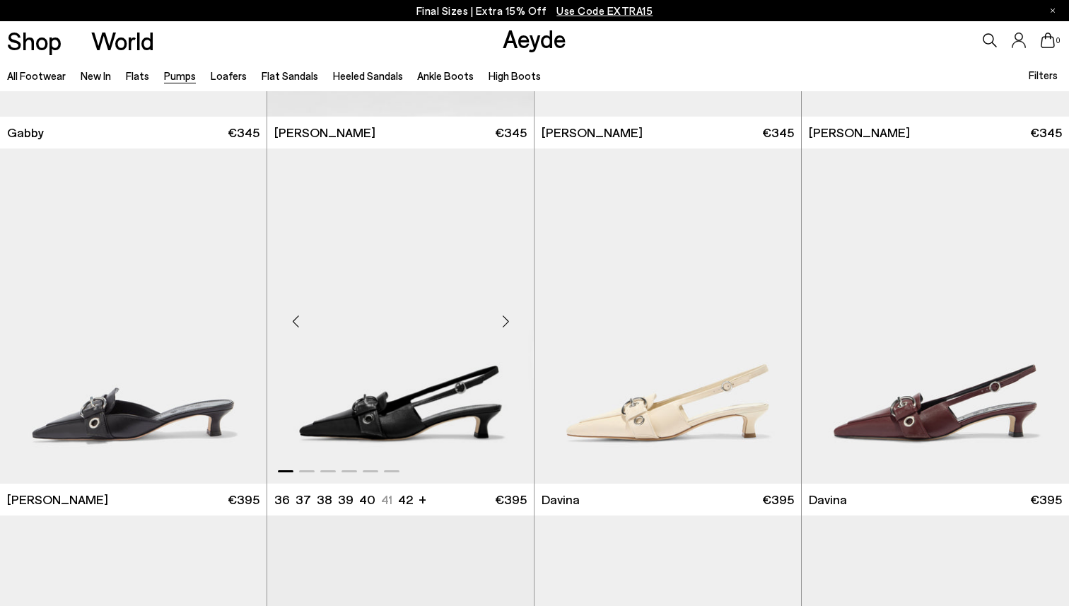
click at [508, 316] on div "Next slide" at bounding box center [505, 321] width 42 height 42
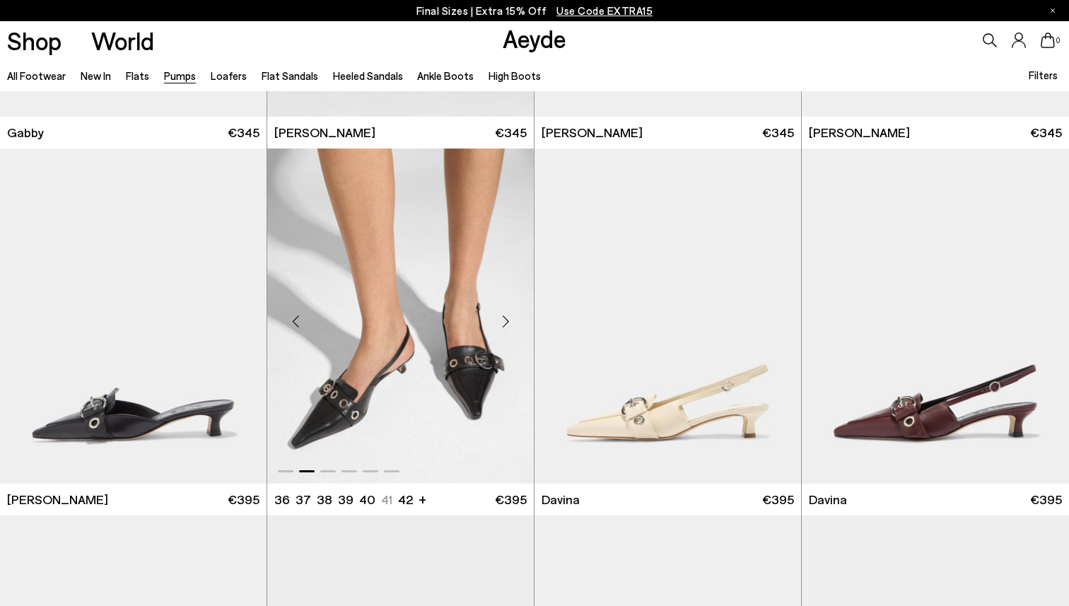
click at [508, 316] on div "Next slide" at bounding box center [505, 321] width 42 height 42
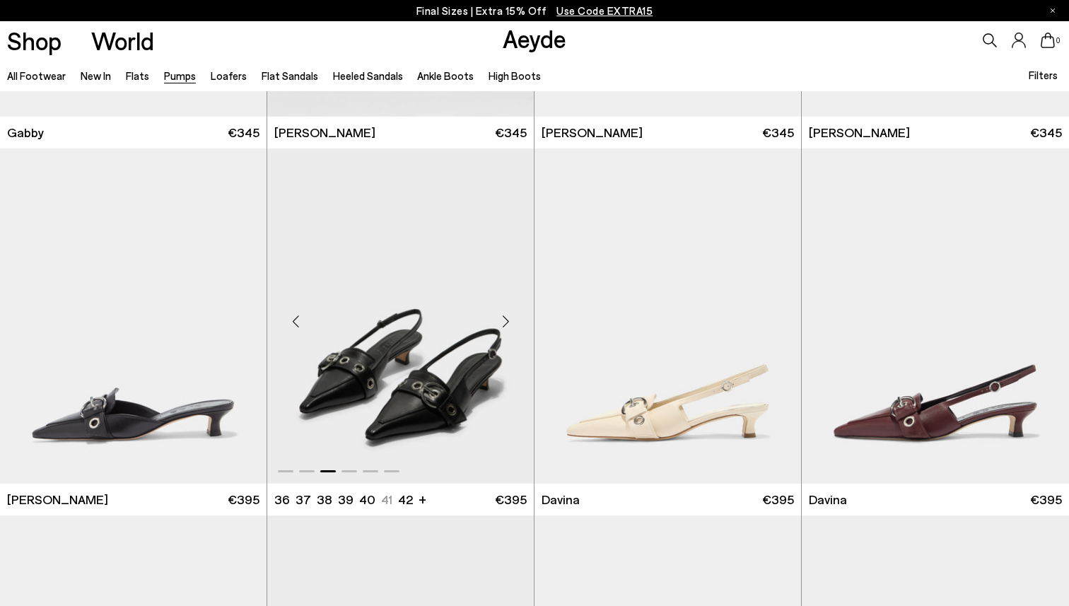
click at [508, 316] on div "Next slide" at bounding box center [505, 321] width 42 height 42
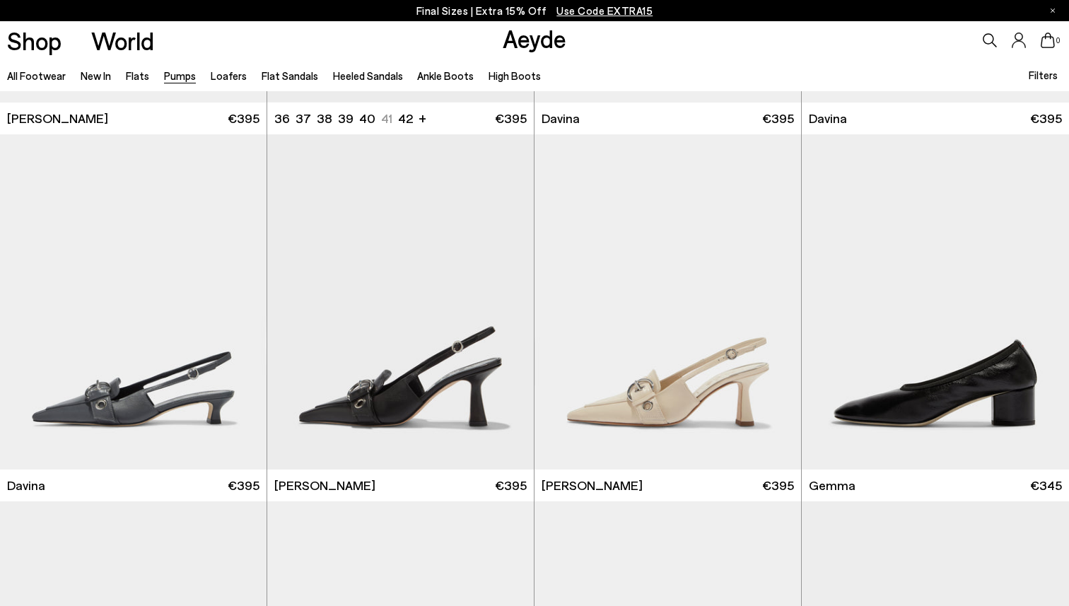
scroll to position [2941, 0]
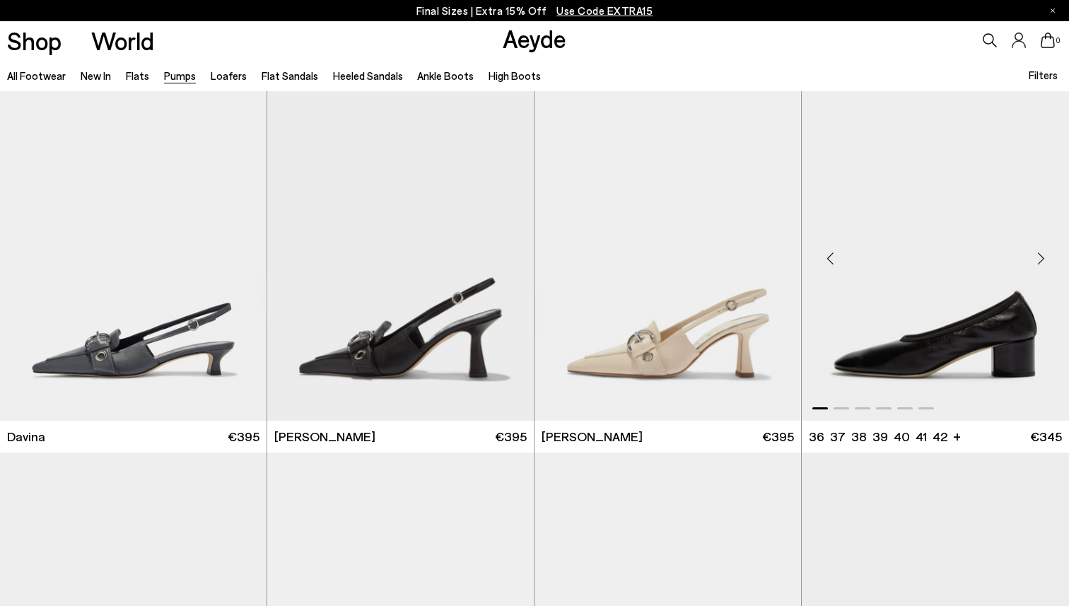
click at [1045, 261] on div "Next slide" at bounding box center [1040, 259] width 42 height 42
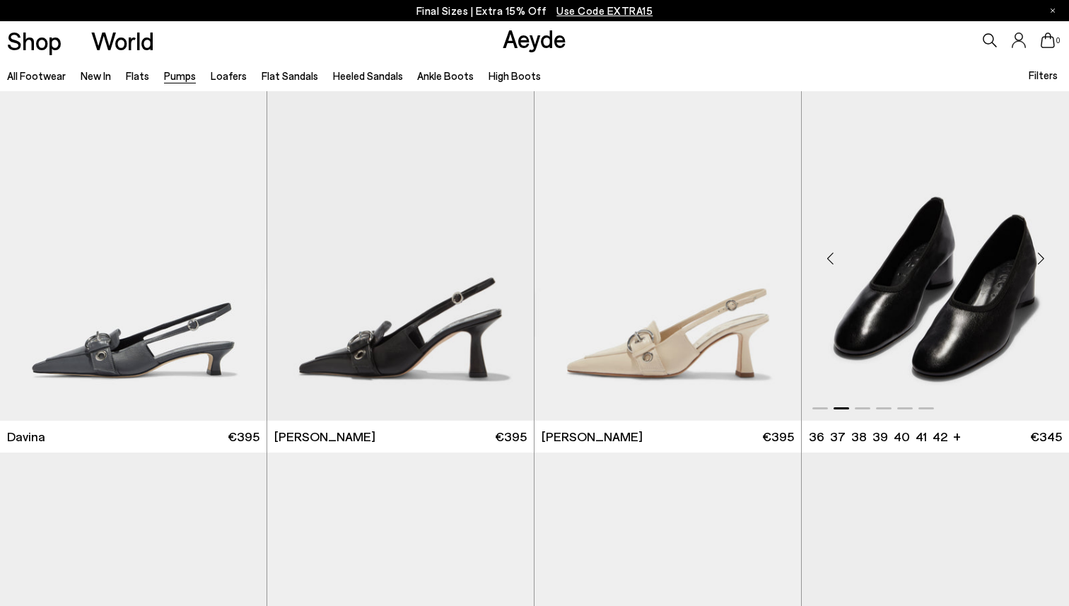
click at [1045, 261] on div "Next slide" at bounding box center [1040, 259] width 42 height 42
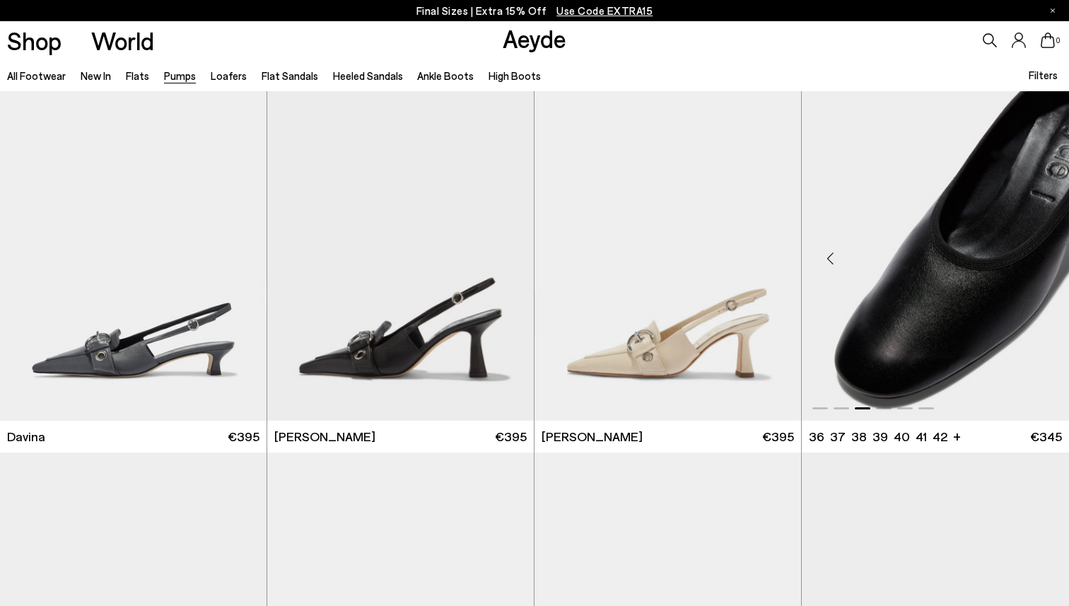
click at [1045, 261] on div "Next slide" at bounding box center [1040, 259] width 42 height 42
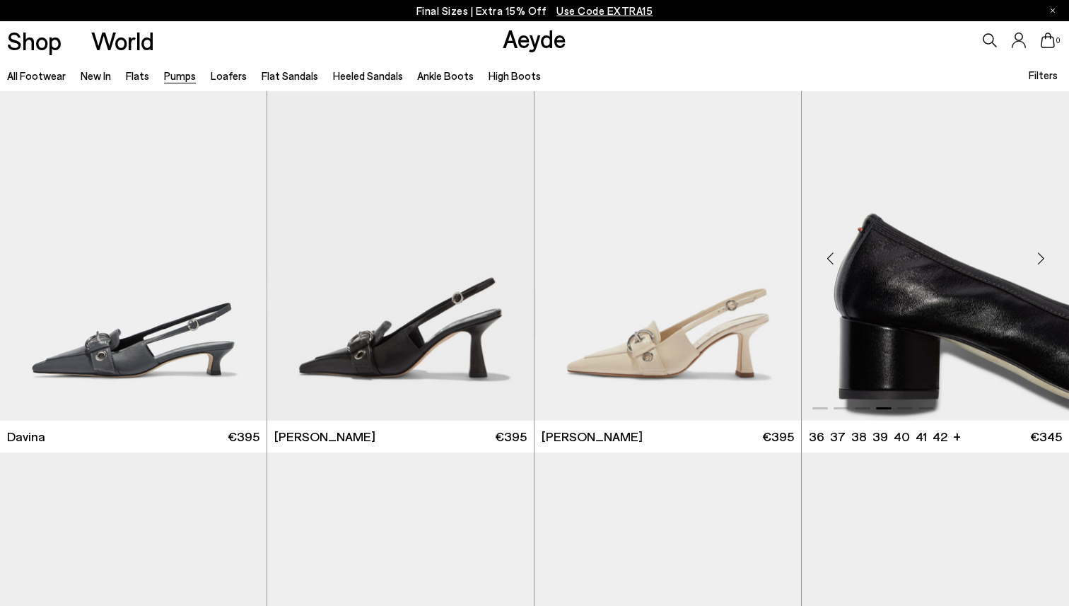
click at [1045, 261] on div "Next slide" at bounding box center [1040, 259] width 42 height 42
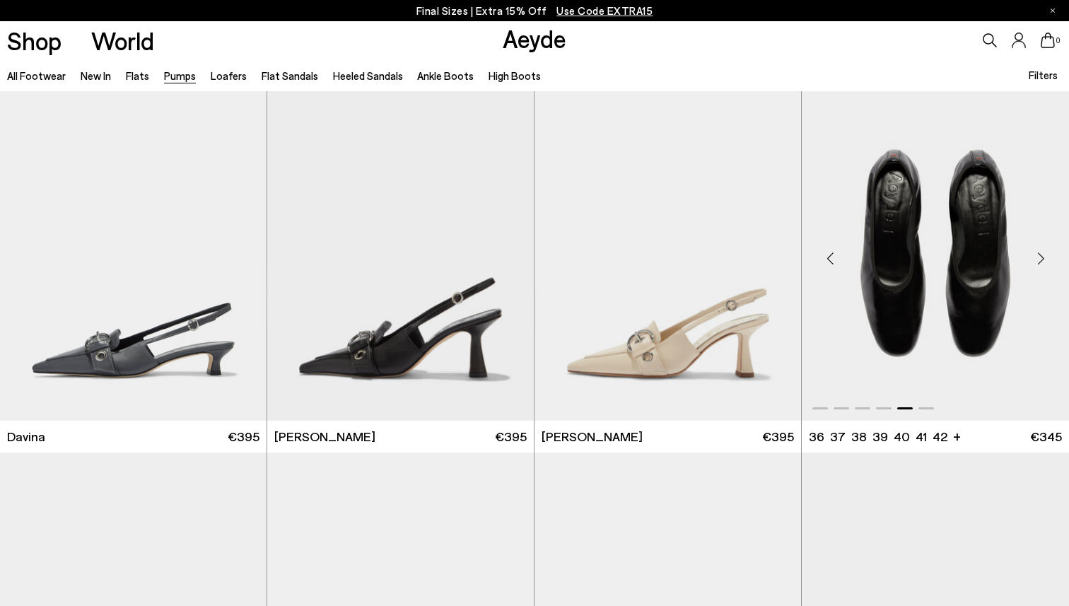
click at [1045, 261] on div "Next slide" at bounding box center [1040, 259] width 42 height 42
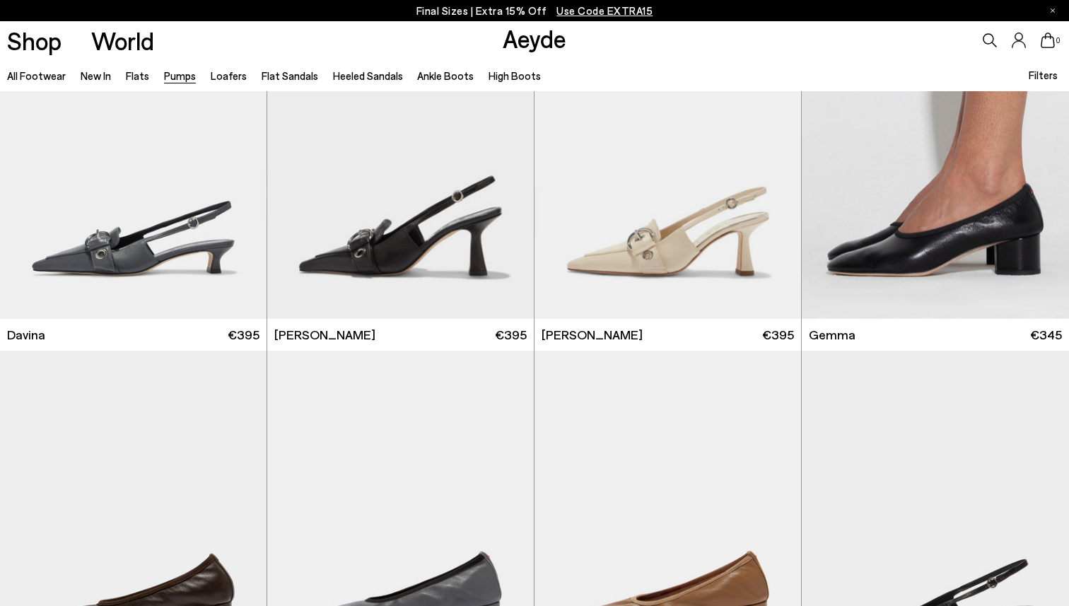
scroll to position [2952, 0]
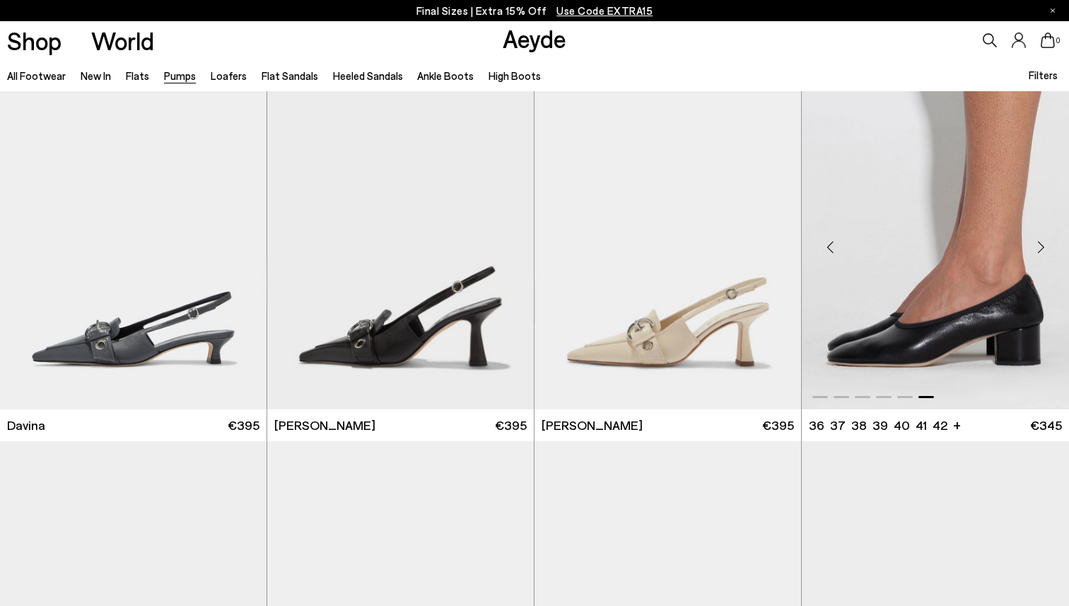
click at [1048, 245] on div "Next slide" at bounding box center [1040, 247] width 42 height 42
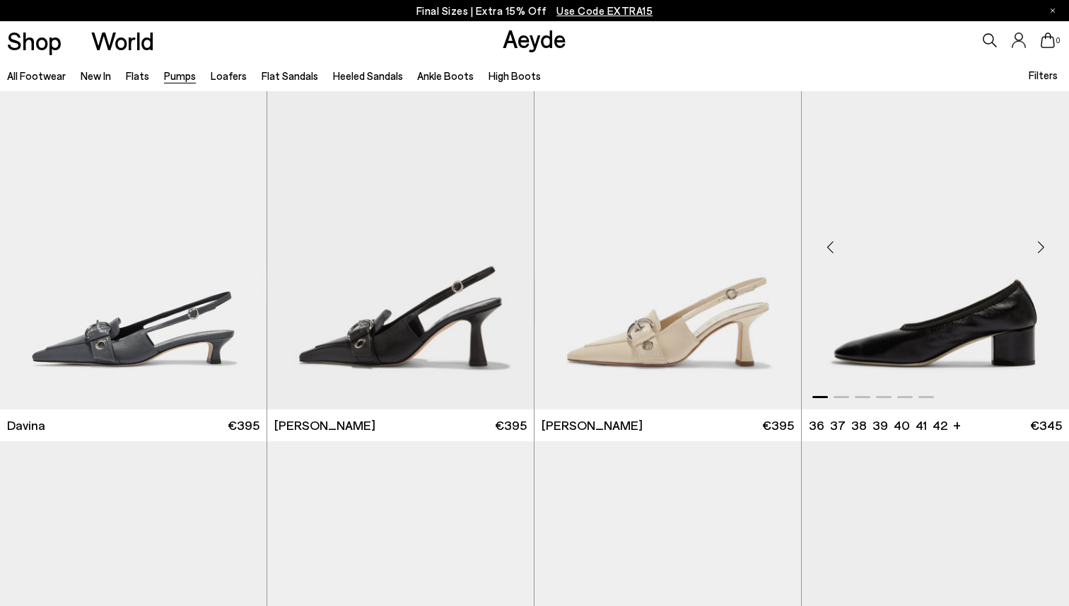
click at [1047, 246] on div "Next slide" at bounding box center [1040, 247] width 42 height 42
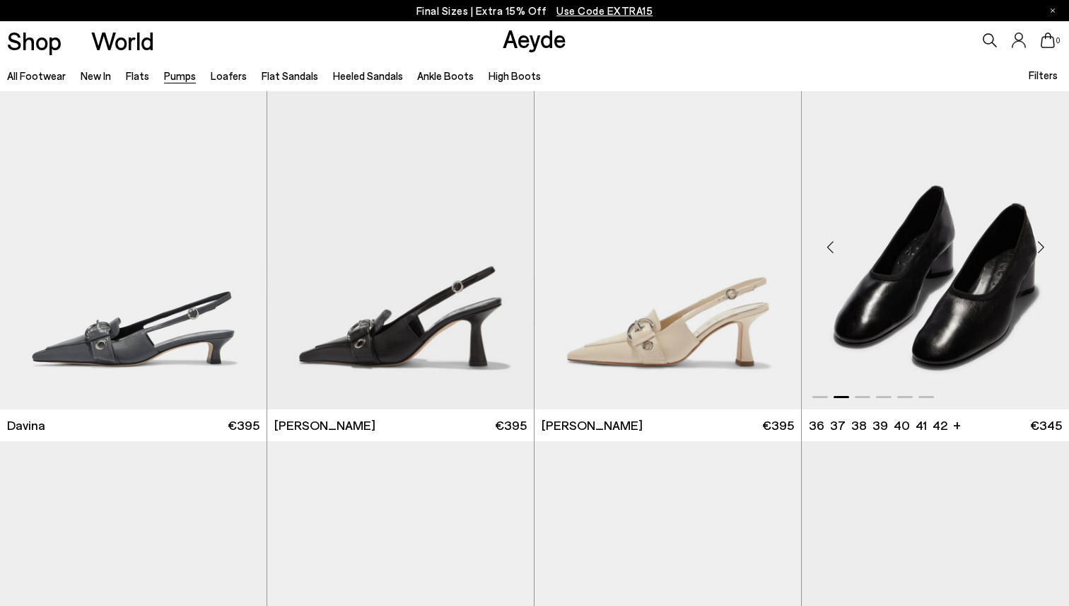
click at [1047, 246] on div "Next slide" at bounding box center [1040, 247] width 42 height 42
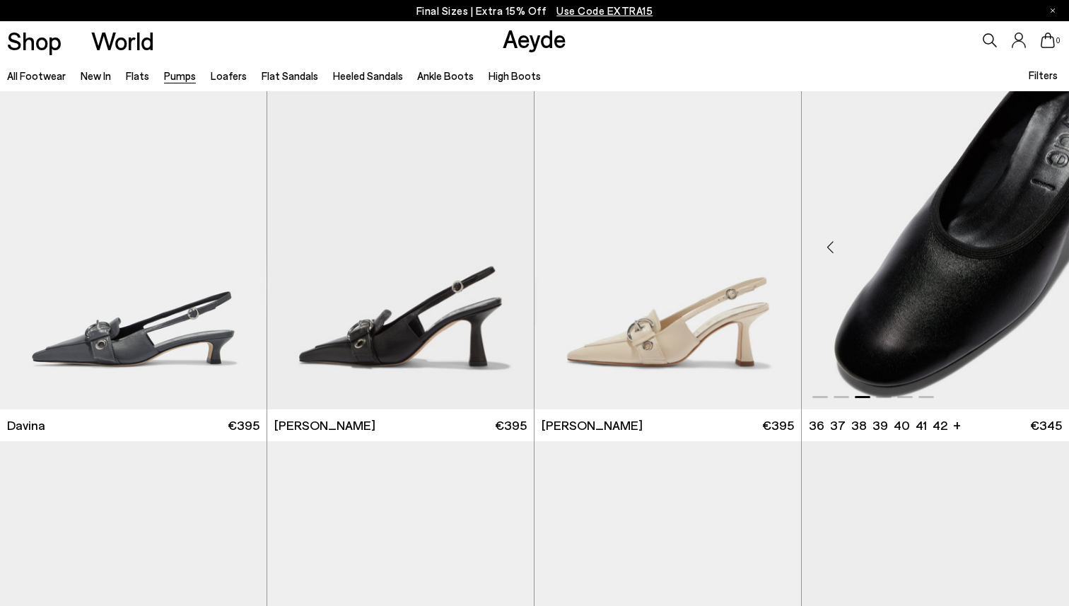
click at [1047, 246] on div "Next slide" at bounding box center [1040, 247] width 42 height 42
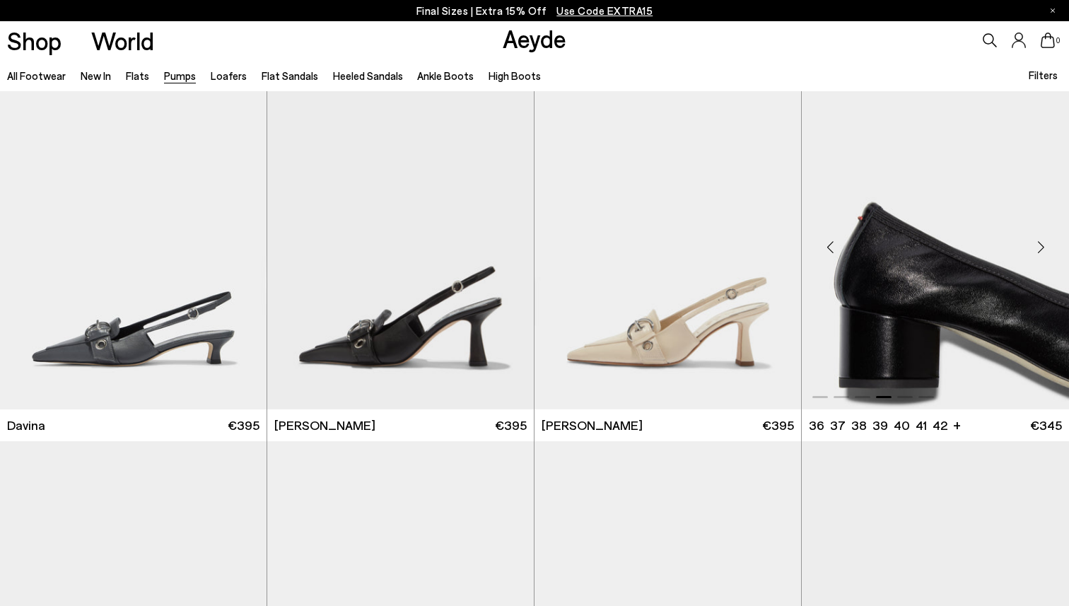
click at [1047, 246] on div "Next slide" at bounding box center [1040, 247] width 42 height 42
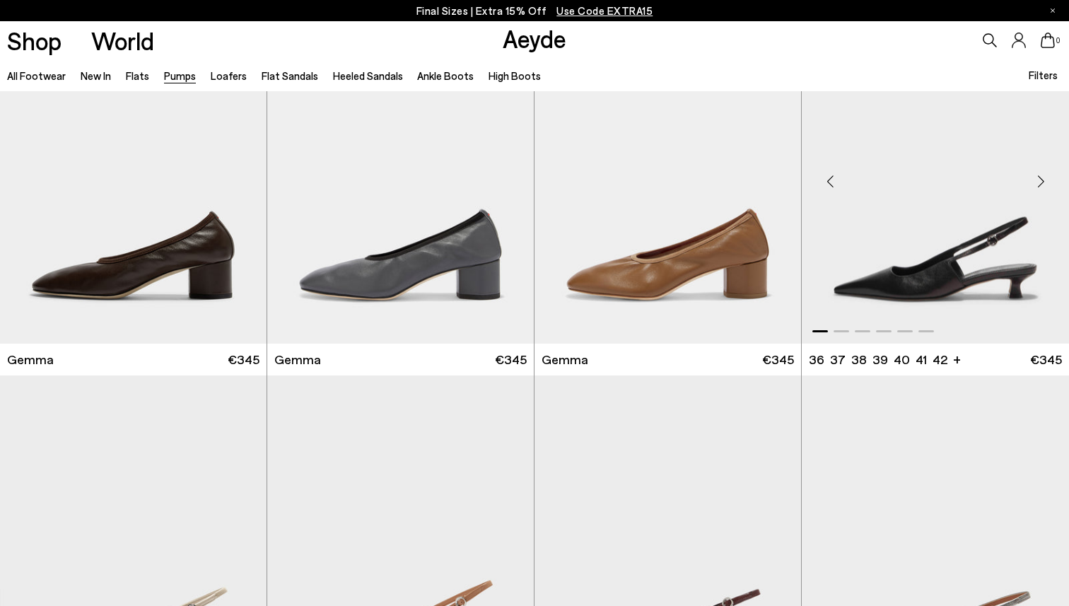
scroll to position [3385, 0]
click at [1046, 183] on div "Next slide" at bounding box center [1040, 181] width 42 height 42
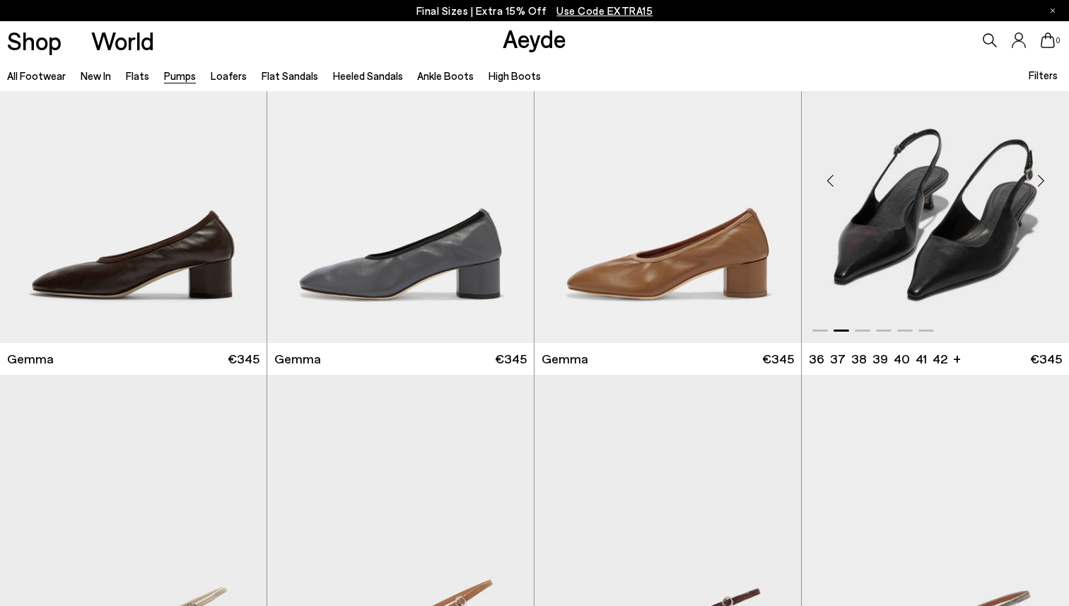
click at [1046, 183] on div "Next slide" at bounding box center [1040, 181] width 42 height 42
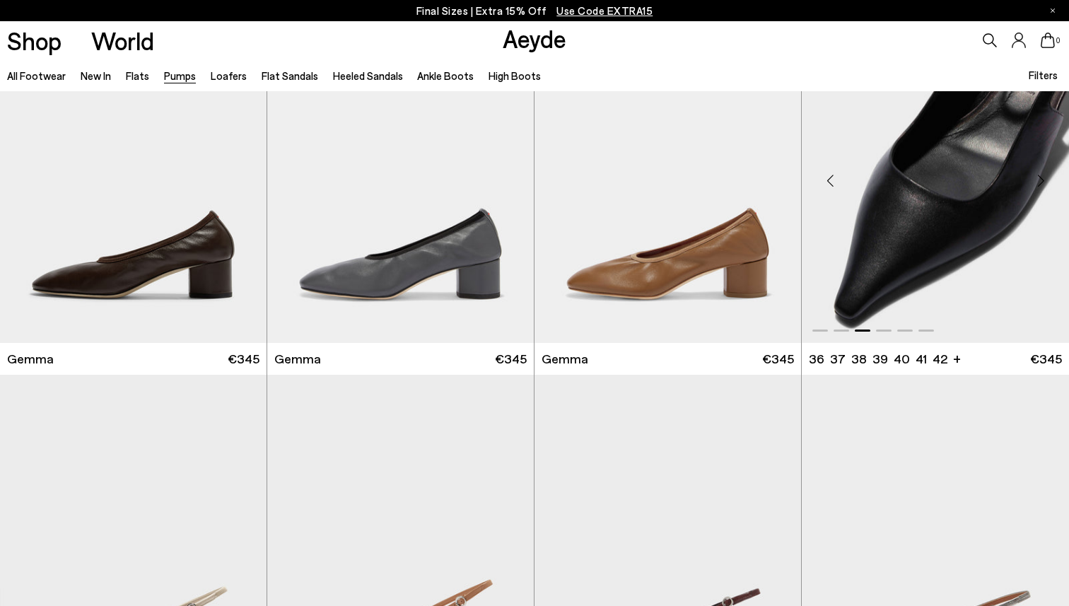
click at [1046, 183] on div "Next slide" at bounding box center [1040, 181] width 42 height 42
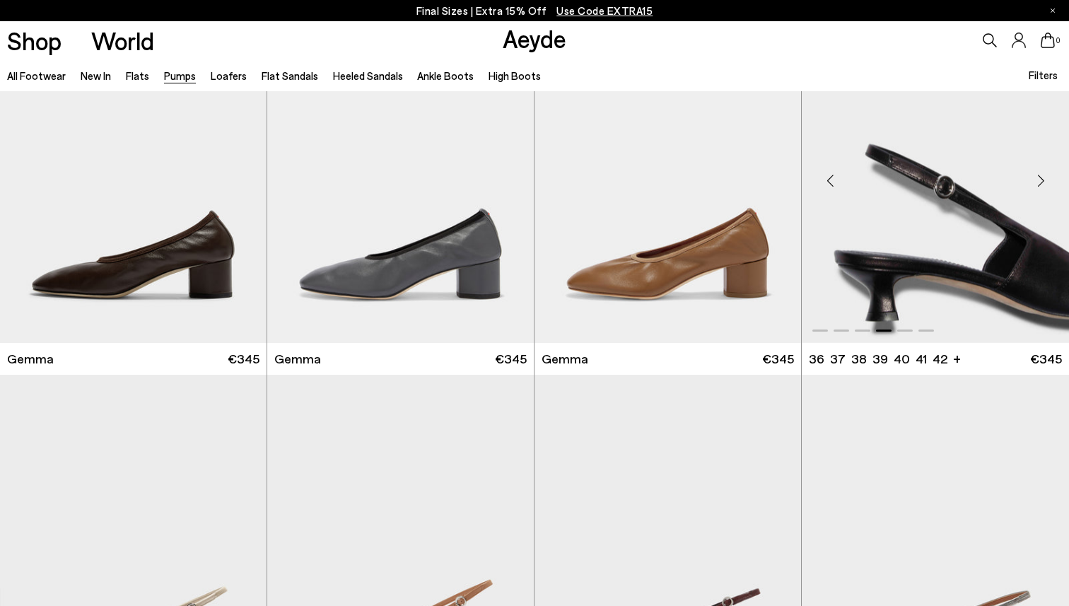
click at [1046, 183] on div "Next slide" at bounding box center [1040, 181] width 42 height 42
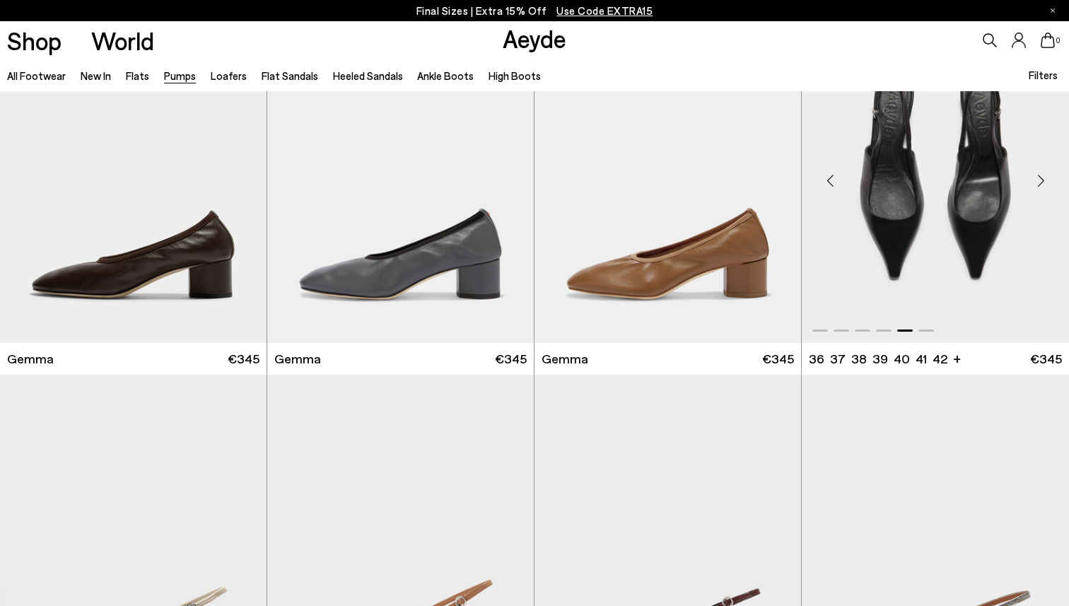
click at [1046, 183] on div "Next slide" at bounding box center [1040, 181] width 42 height 42
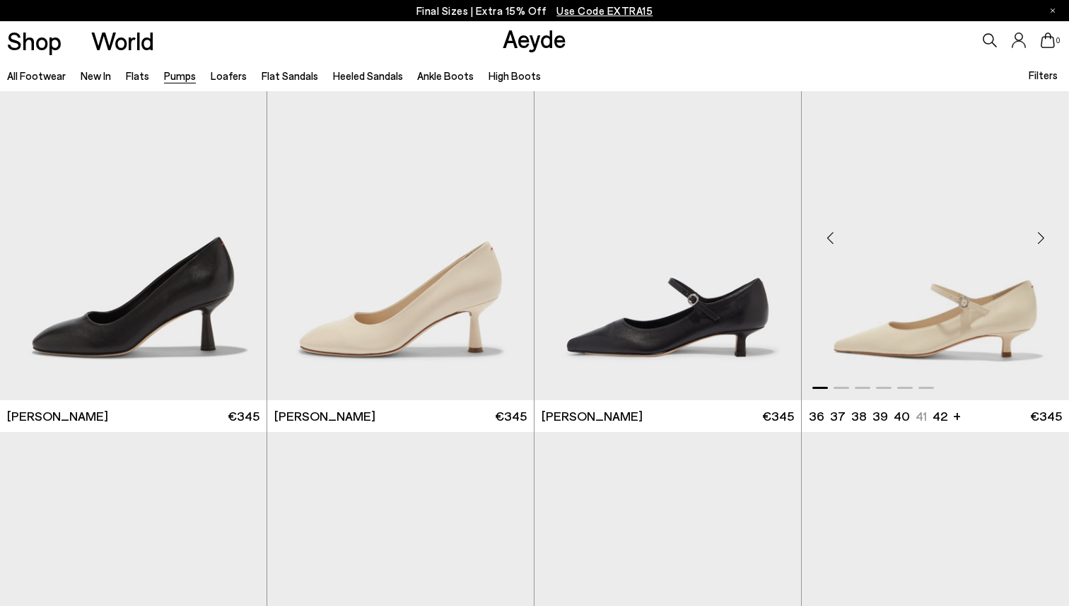
scroll to position [5127, 0]
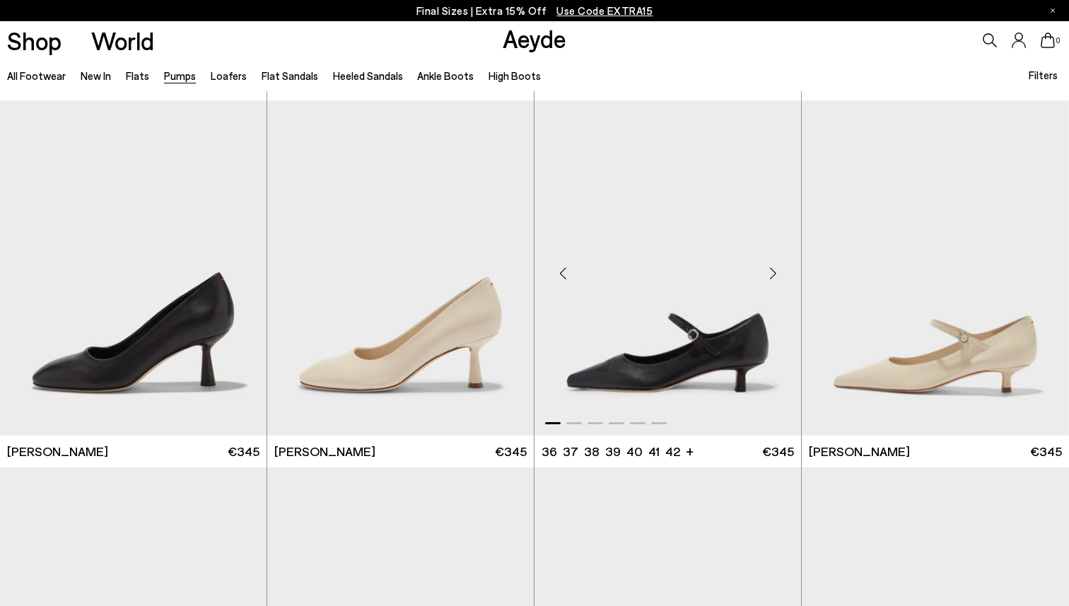
click at [771, 271] on div "Next slide" at bounding box center [772, 273] width 42 height 42
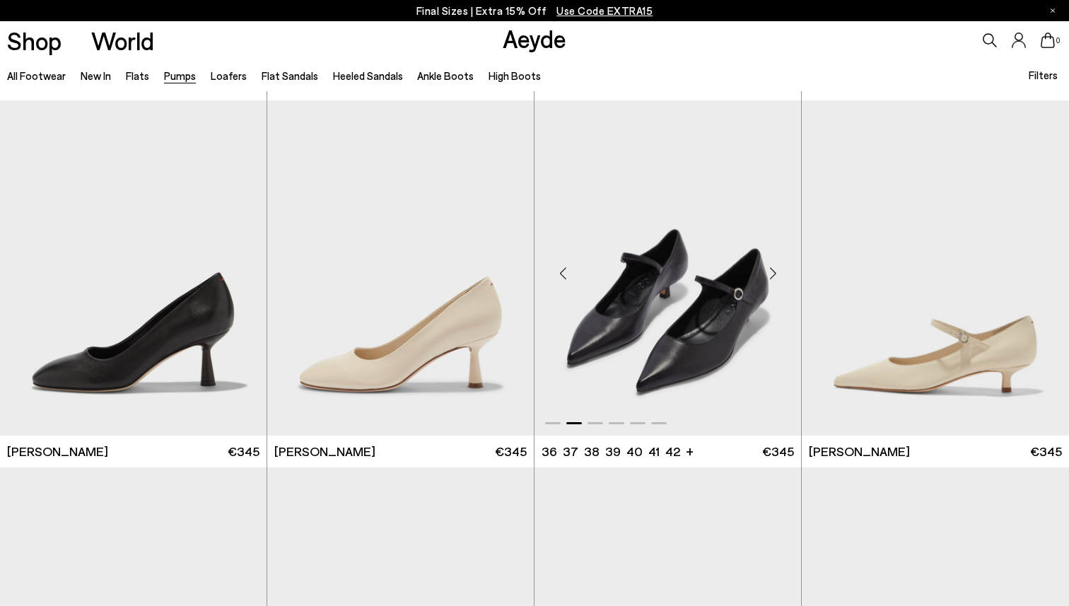
click at [771, 271] on div "Next slide" at bounding box center [772, 273] width 42 height 42
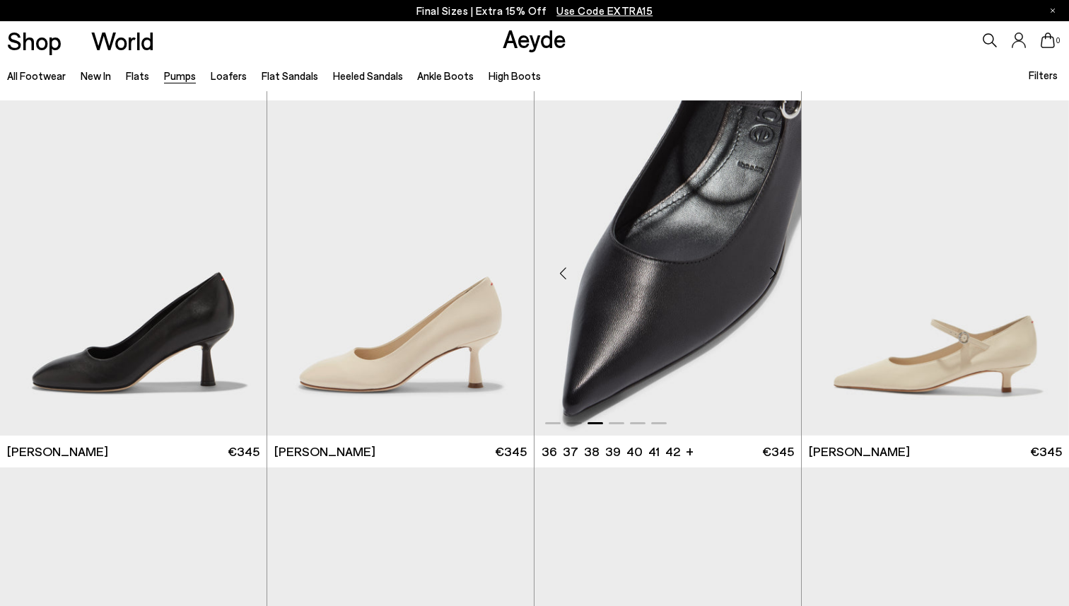
click at [771, 271] on div "Next slide" at bounding box center [772, 273] width 42 height 42
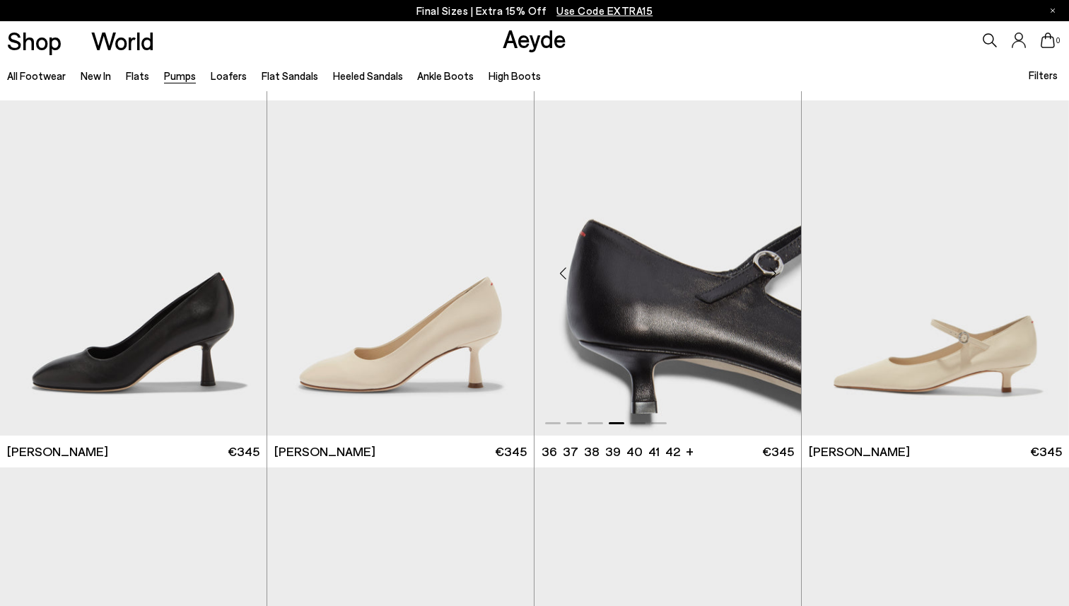
click at [771, 271] on div "Next slide" at bounding box center [772, 273] width 42 height 42
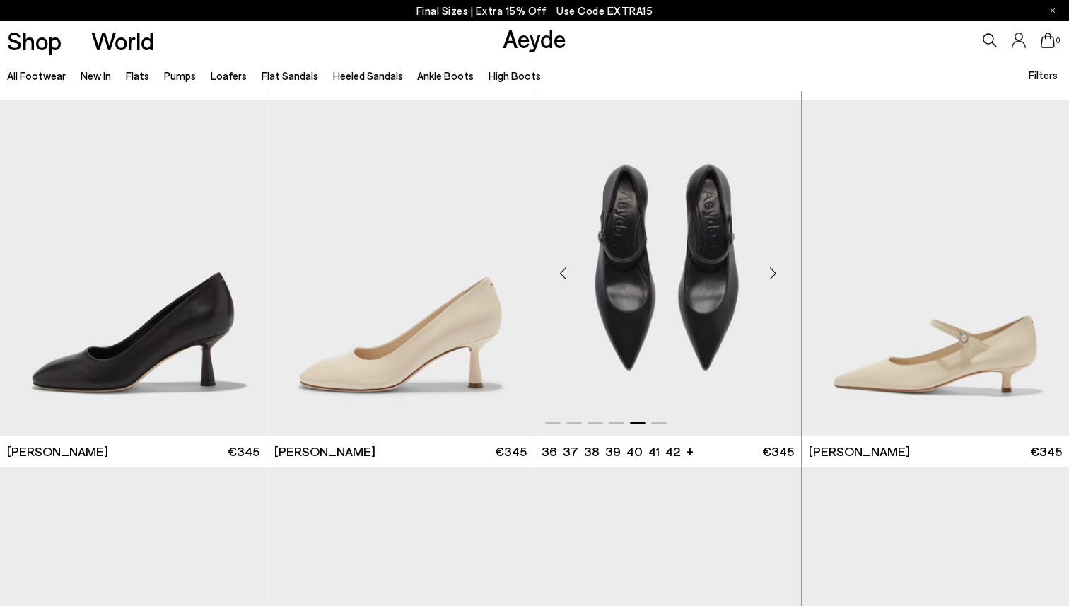
click at [771, 271] on div "Next slide" at bounding box center [772, 273] width 42 height 42
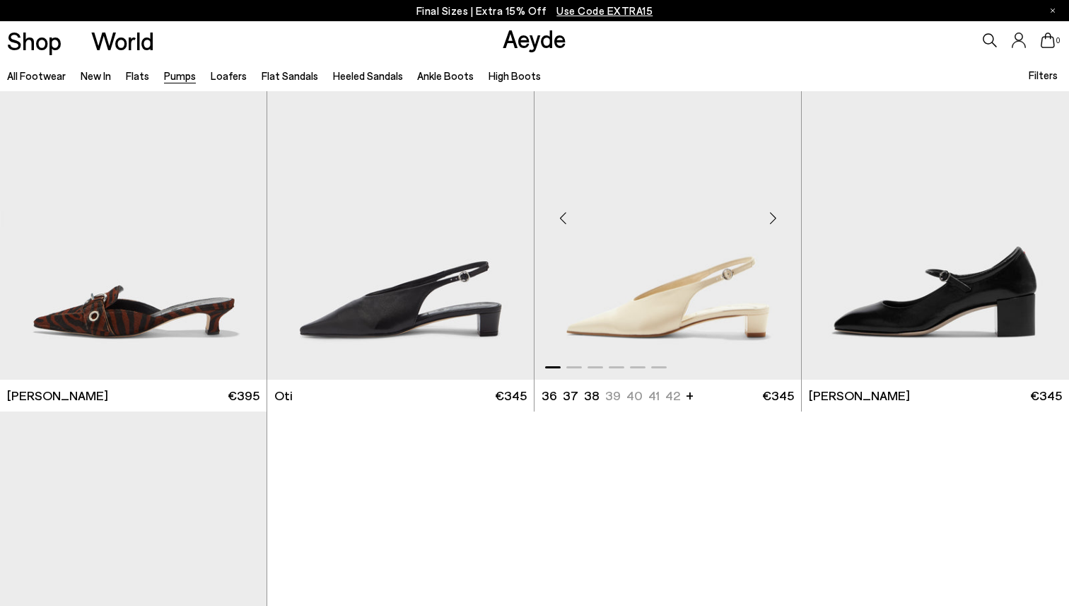
scroll to position [5914, 0]
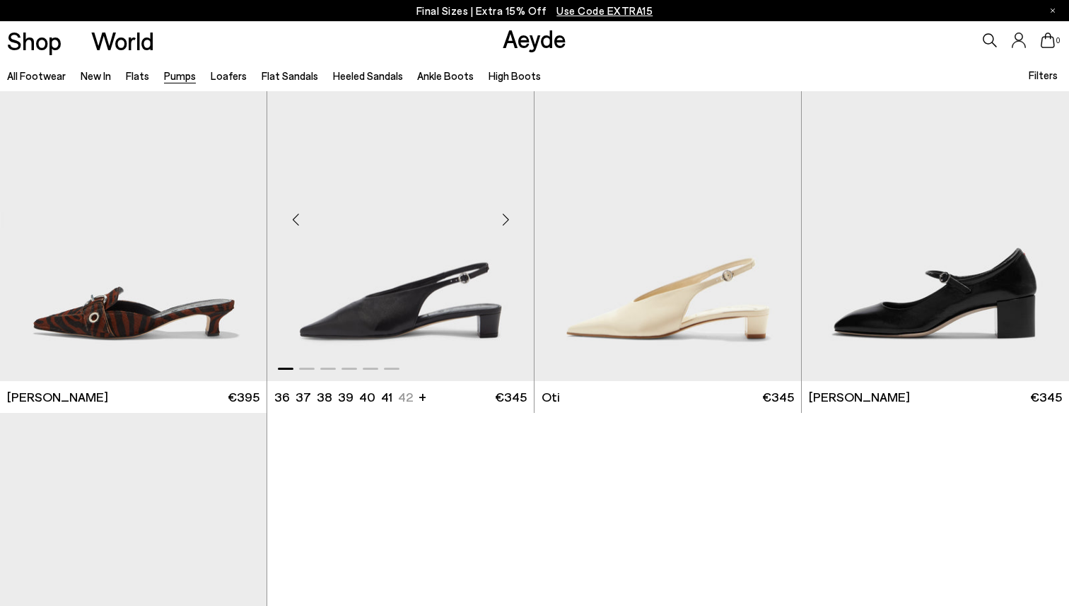
click at [509, 219] on div "Next slide" at bounding box center [505, 219] width 42 height 42
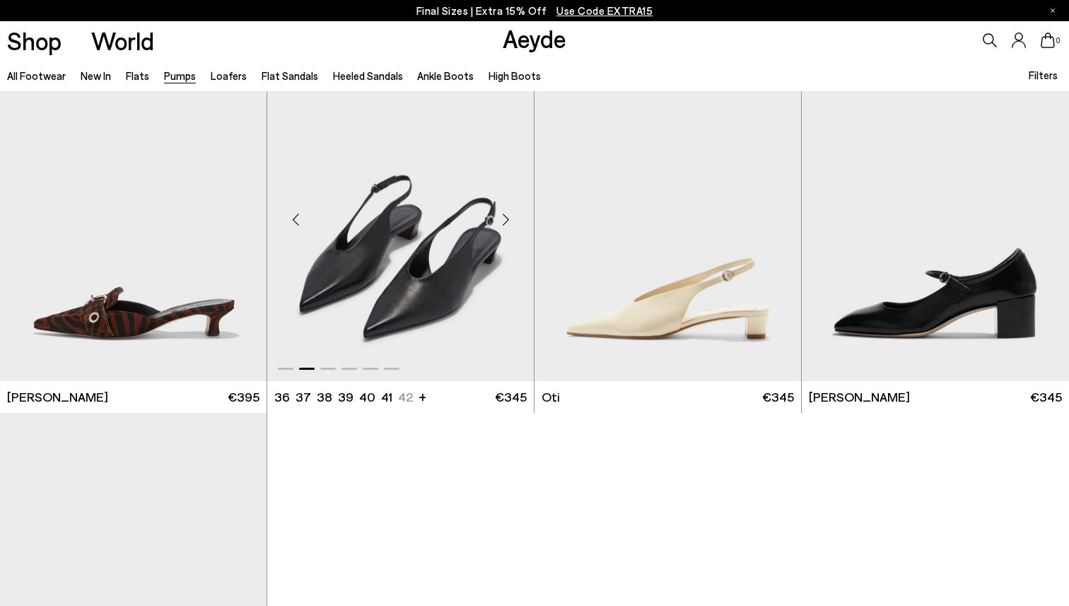
click at [509, 219] on div "Next slide" at bounding box center [505, 219] width 42 height 42
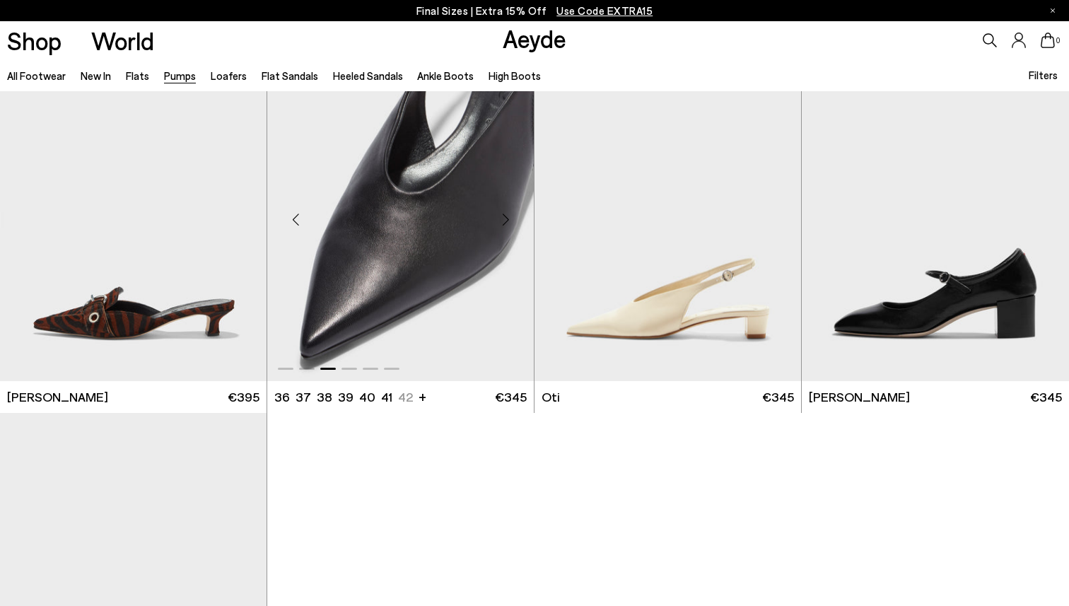
click at [509, 219] on div "Next slide" at bounding box center [505, 219] width 42 height 42
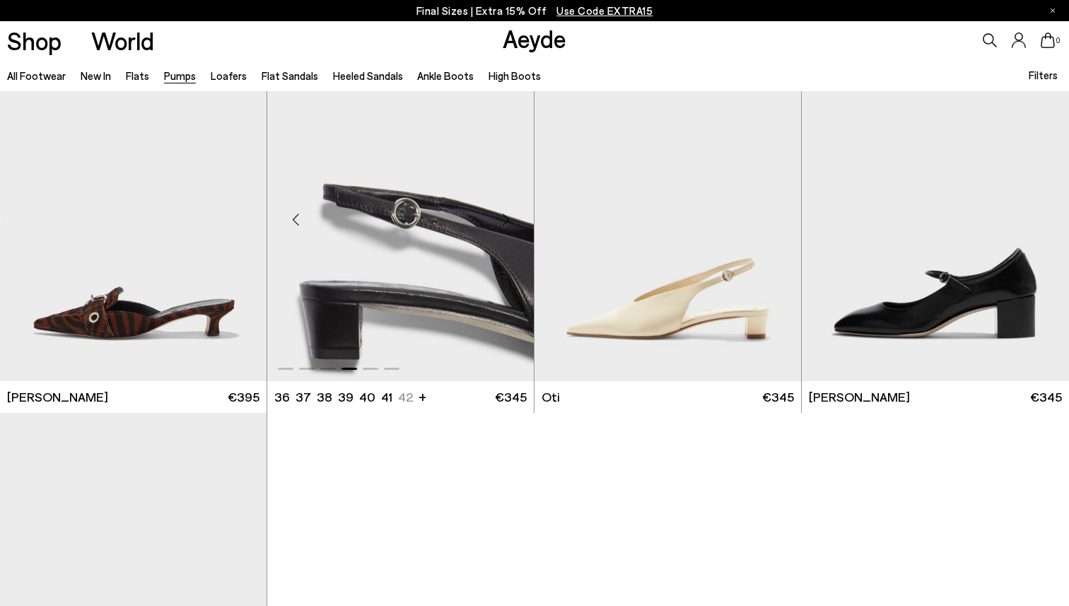
click at [509, 219] on div "Next slide" at bounding box center [505, 219] width 42 height 42
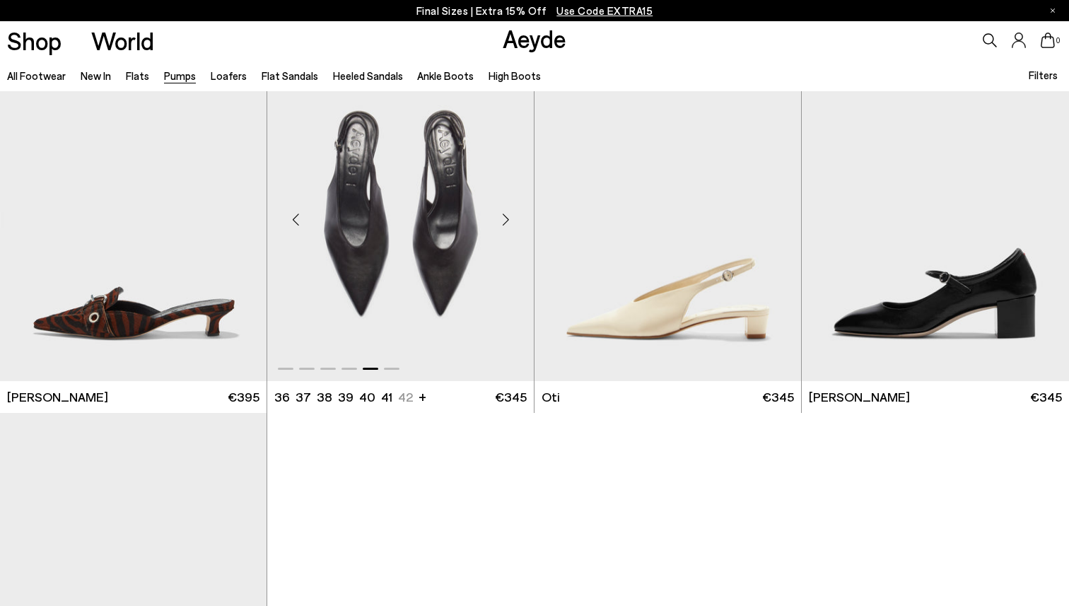
click at [509, 219] on div "Next slide" at bounding box center [505, 219] width 42 height 42
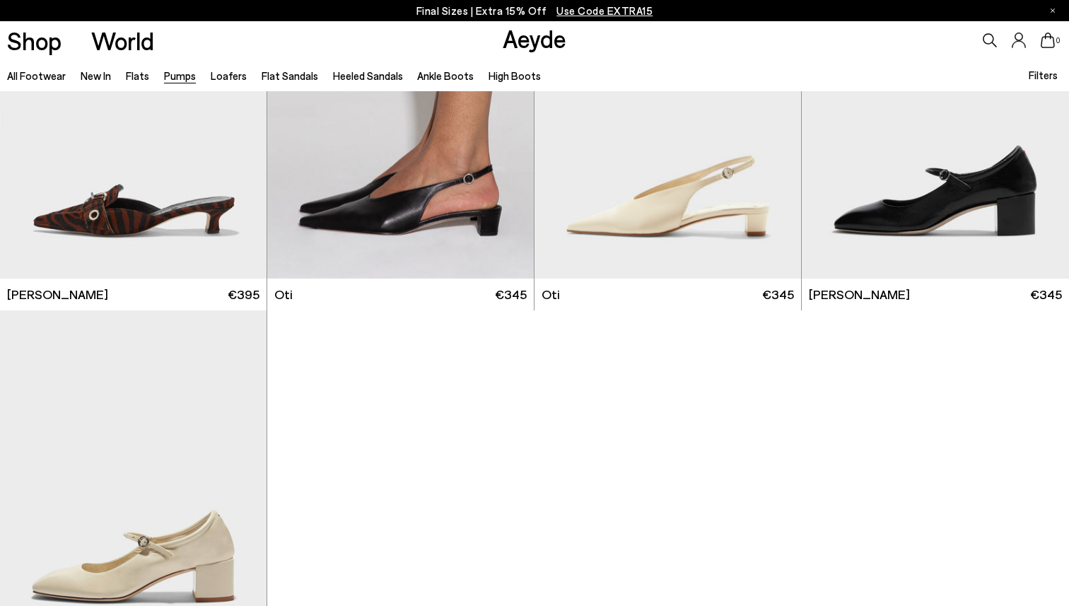
scroll to position [5694, 0]
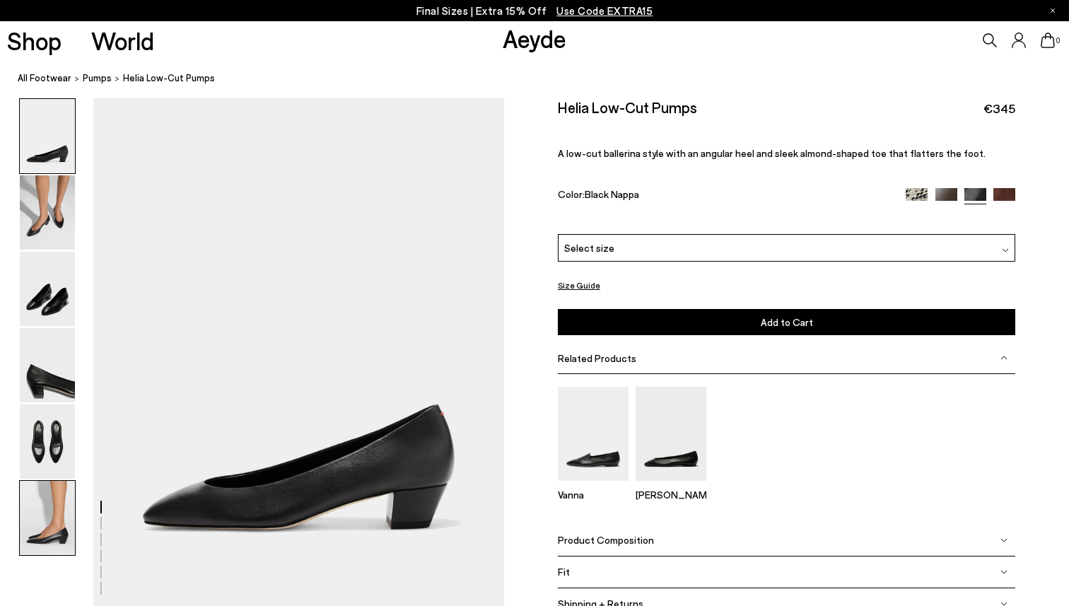
click at [29, 510] on img at bounding box center [47, 518] width 55 height 74
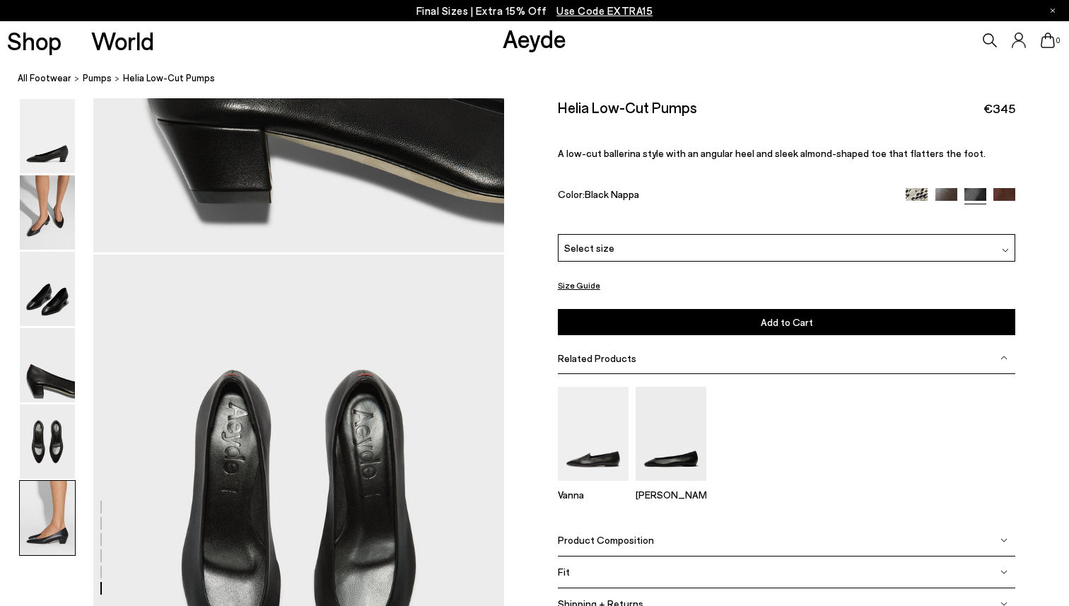
scroll to position [2807, 0]
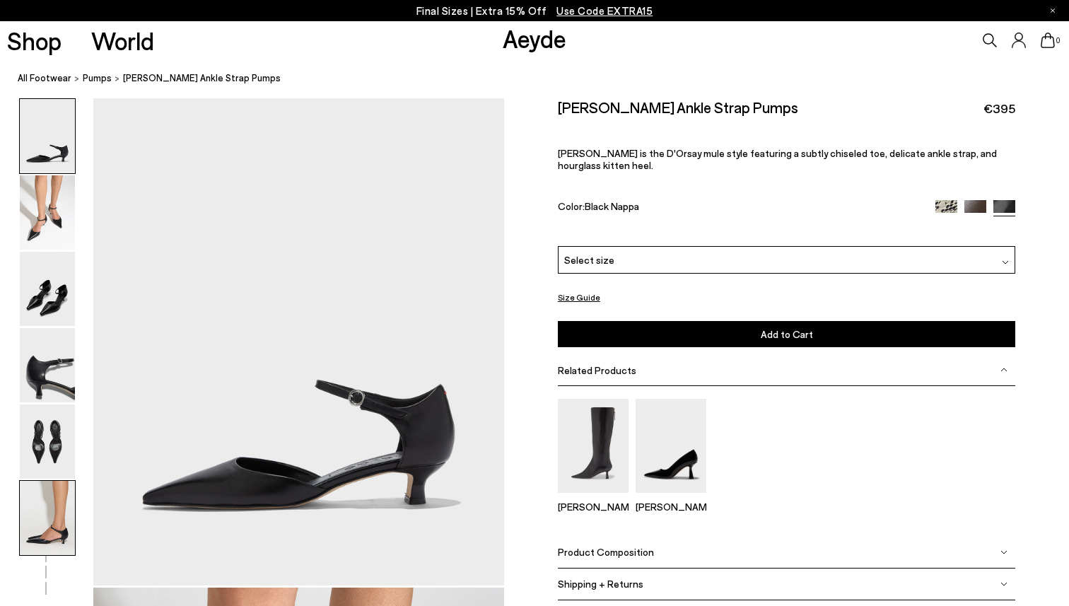
click at [33, 544] on img at bounding box center [47, 518] width 55 height 74
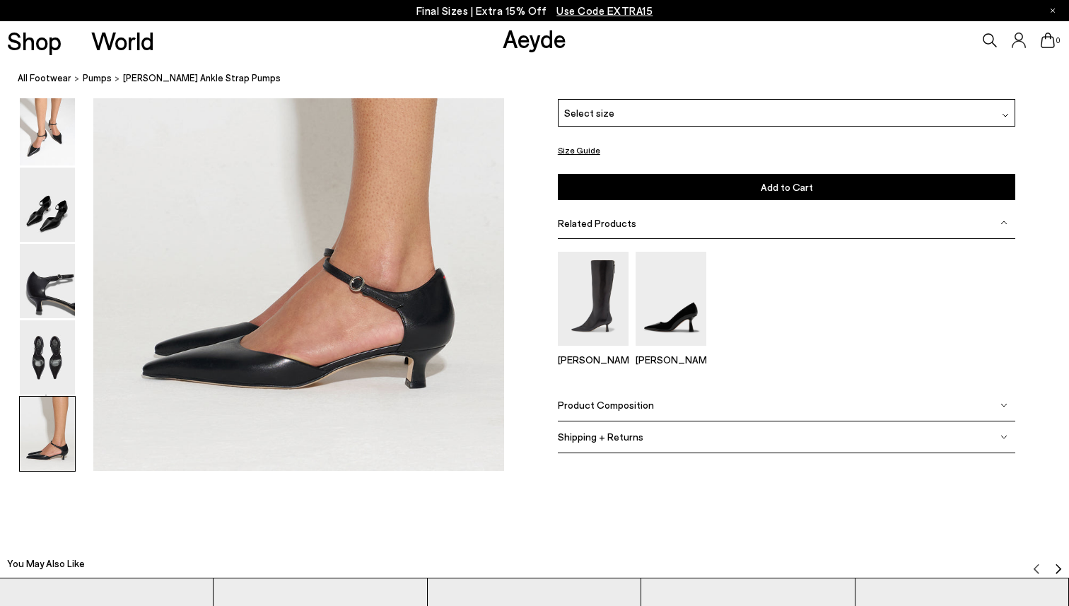
scroll to position [2801, 0]
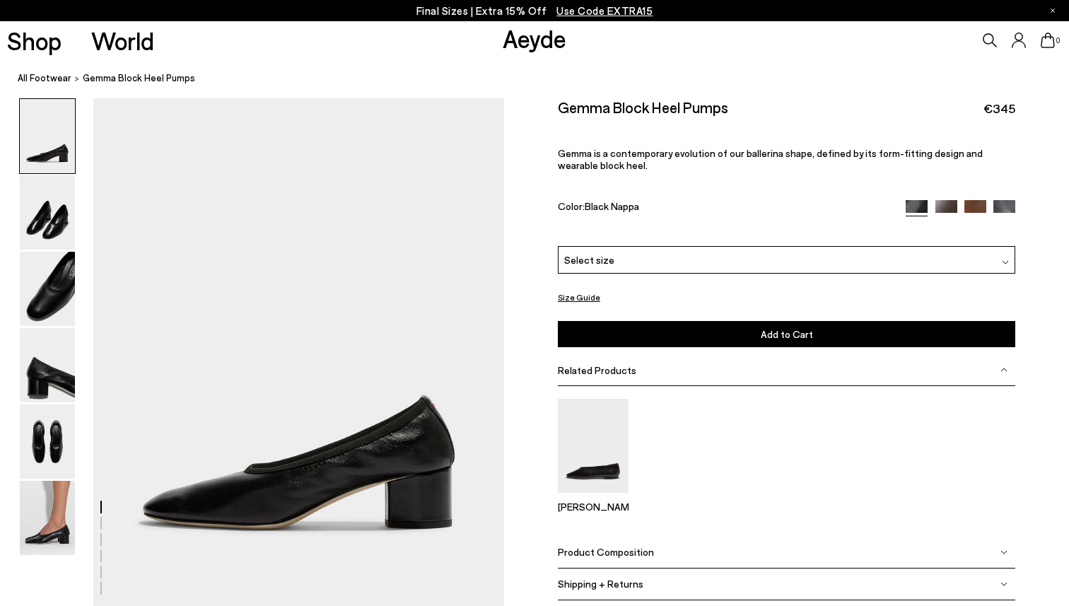
scroll to position [7, 3]
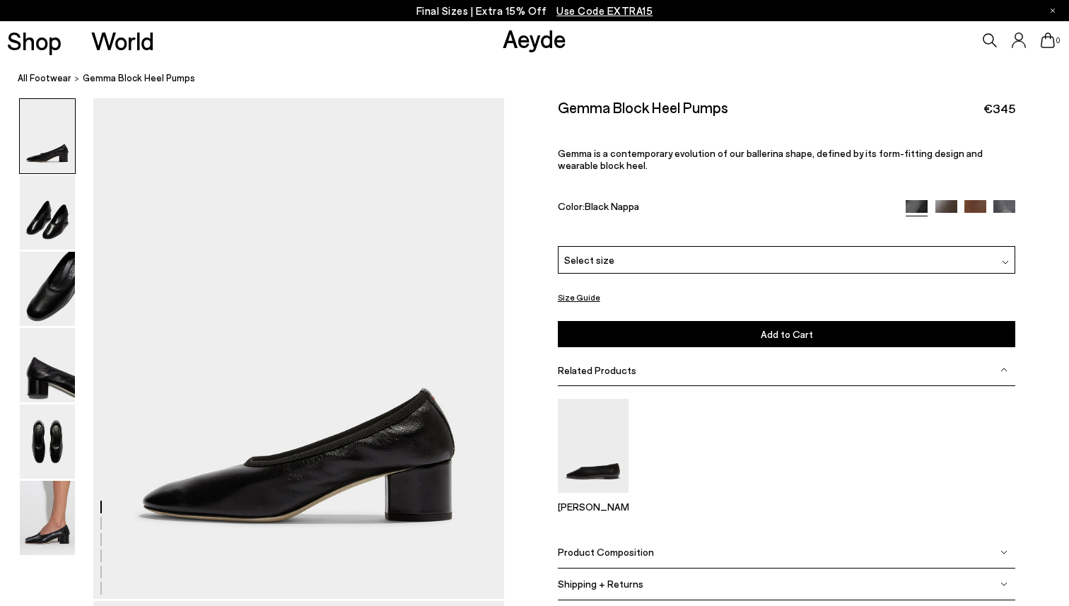
click at [40, 437] on img at bounding box center [47, 441] width 55 height 74
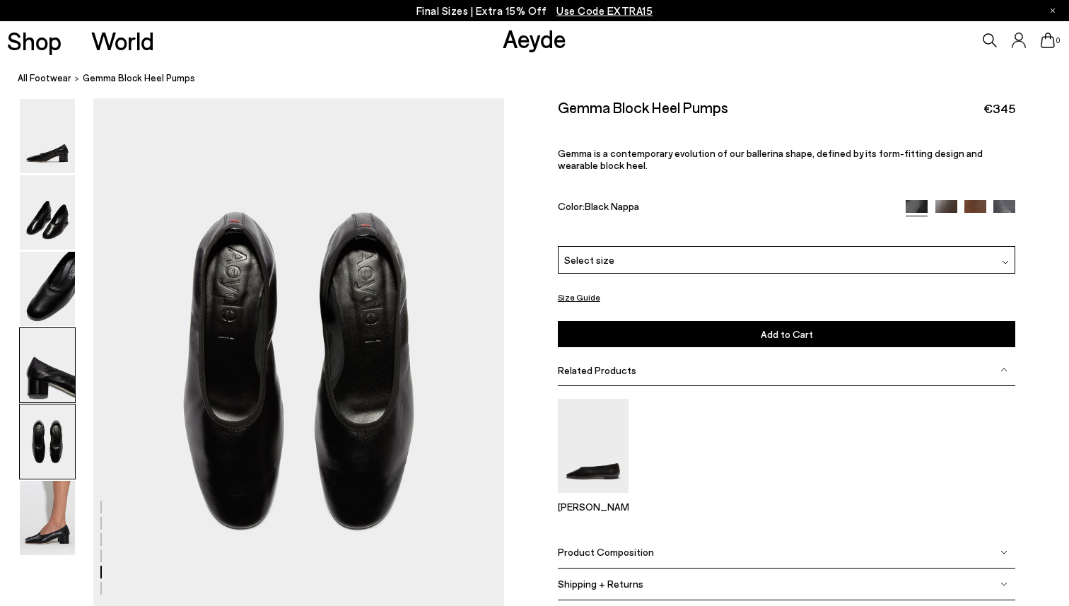
click at [48, 398] on img at bounding box center [47, 365] width 55 height 74
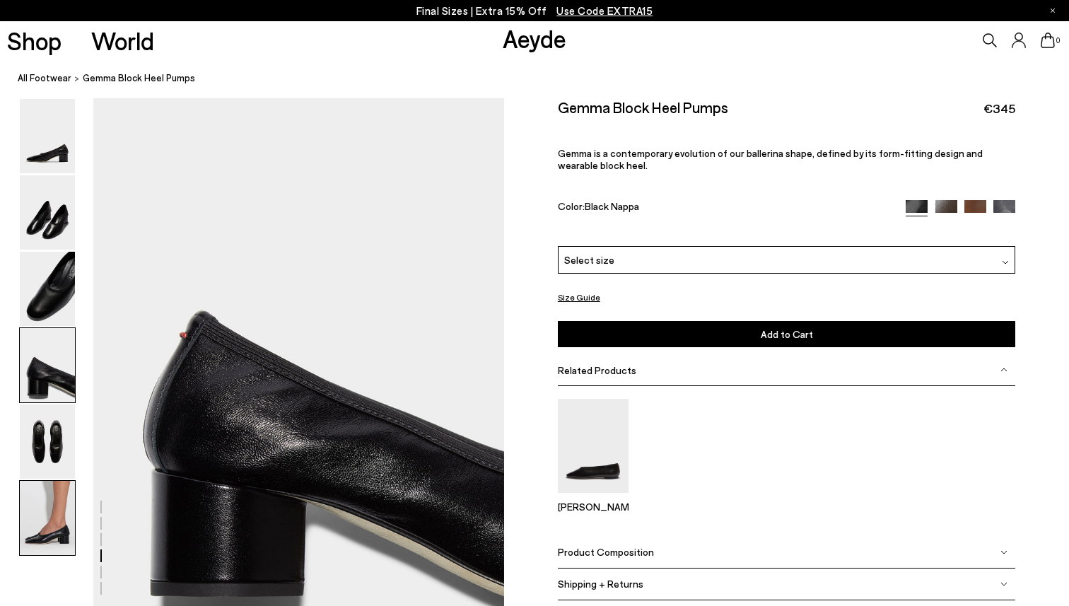
click at [44, 509] on img at bounding box center [47, 518] width 55 height 74
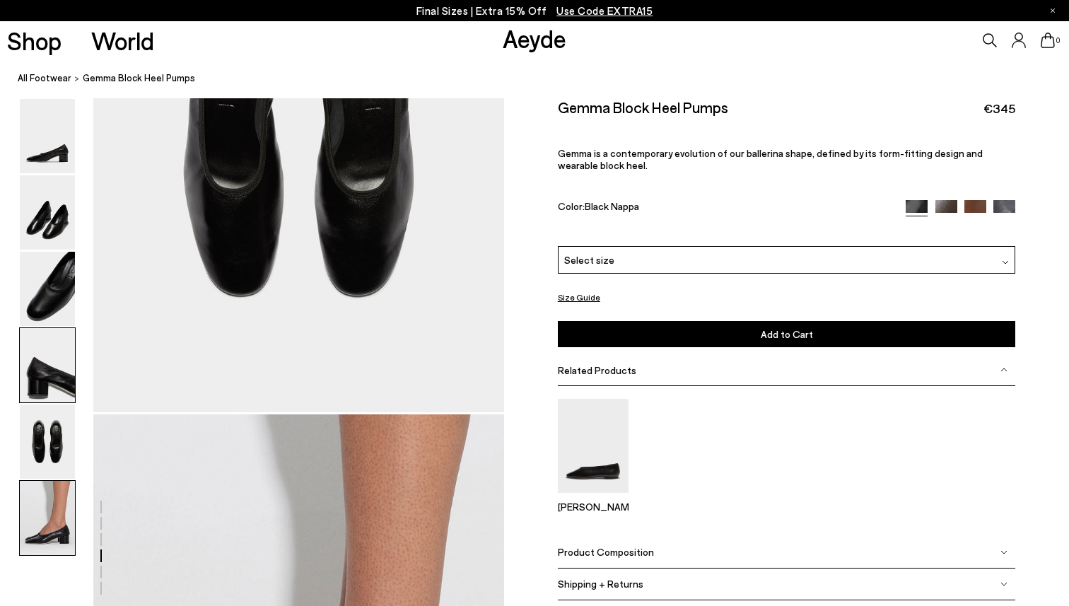
scroll to position [2807, 3]
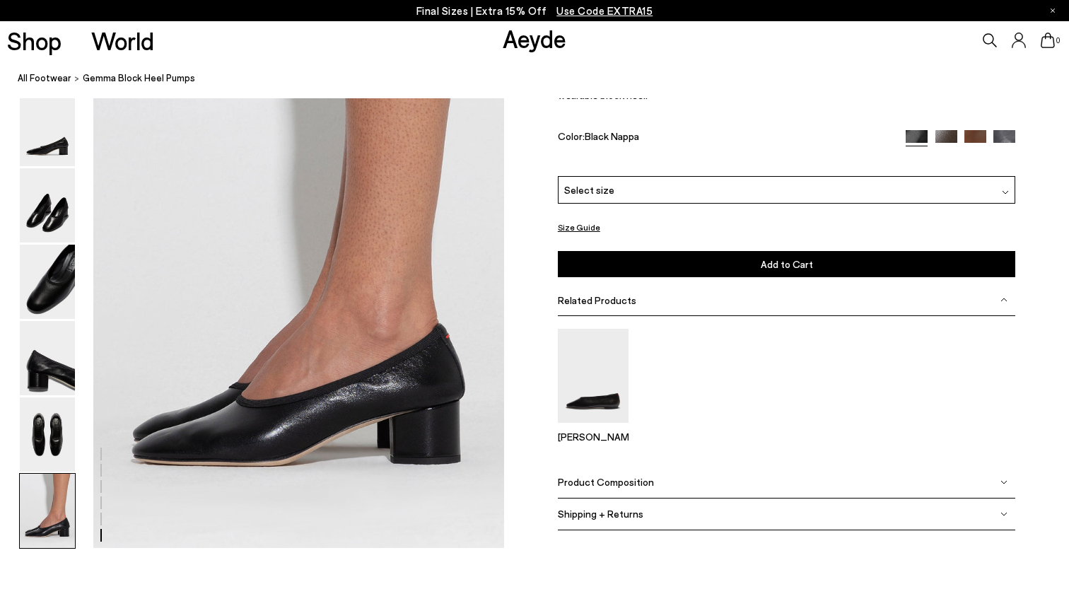
click at [606, 486] on span "Product Composition" at bounding box center [606, 482] width 96 height 12
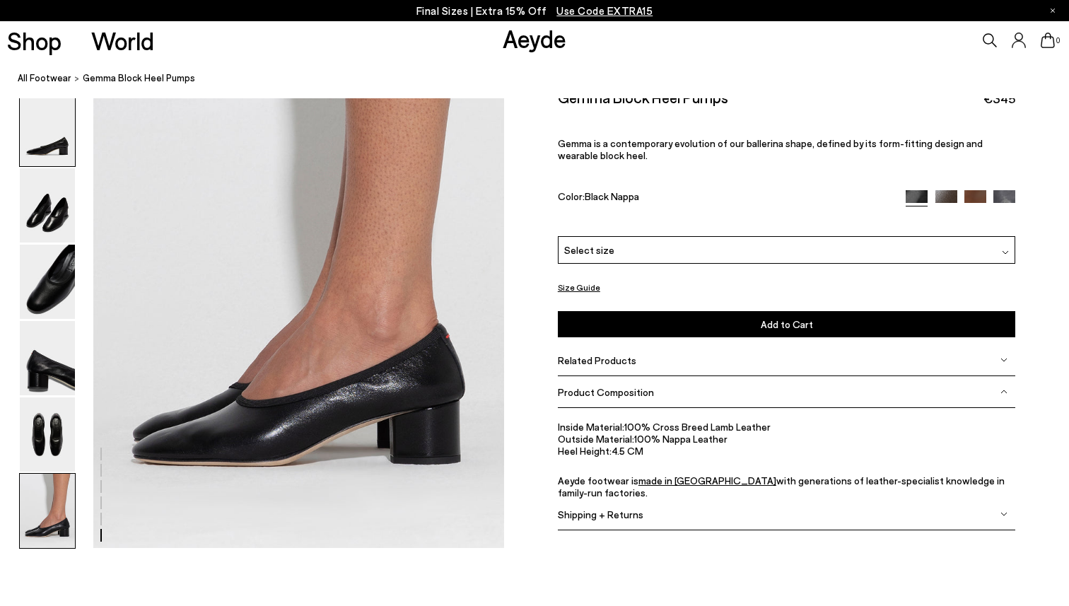
click at [56, 117] on img at bounding box center [47, 129] width 55 height 74
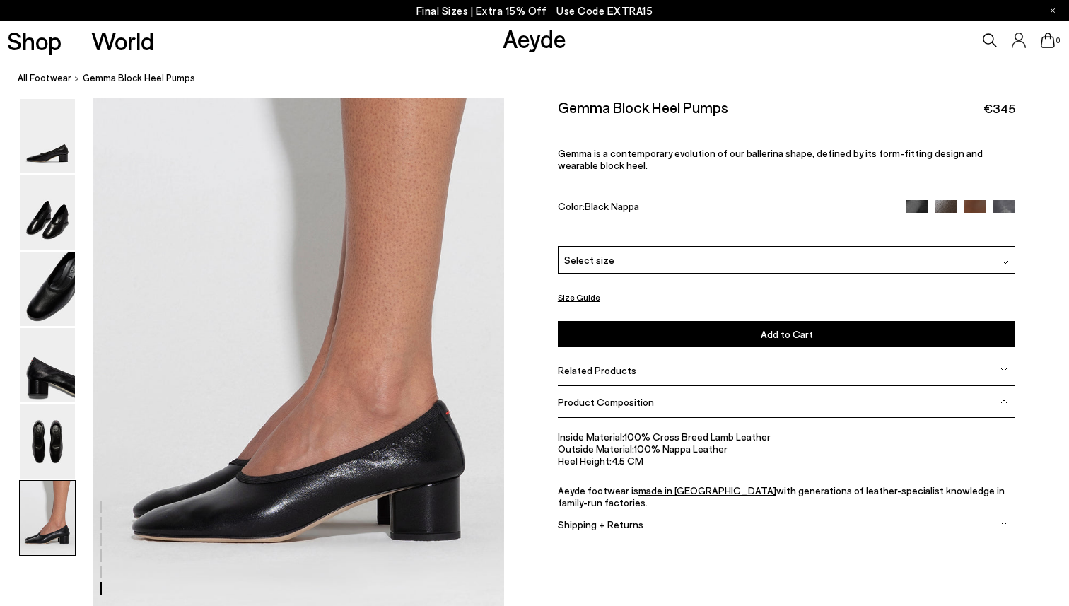
scroll to position [2616, 12]
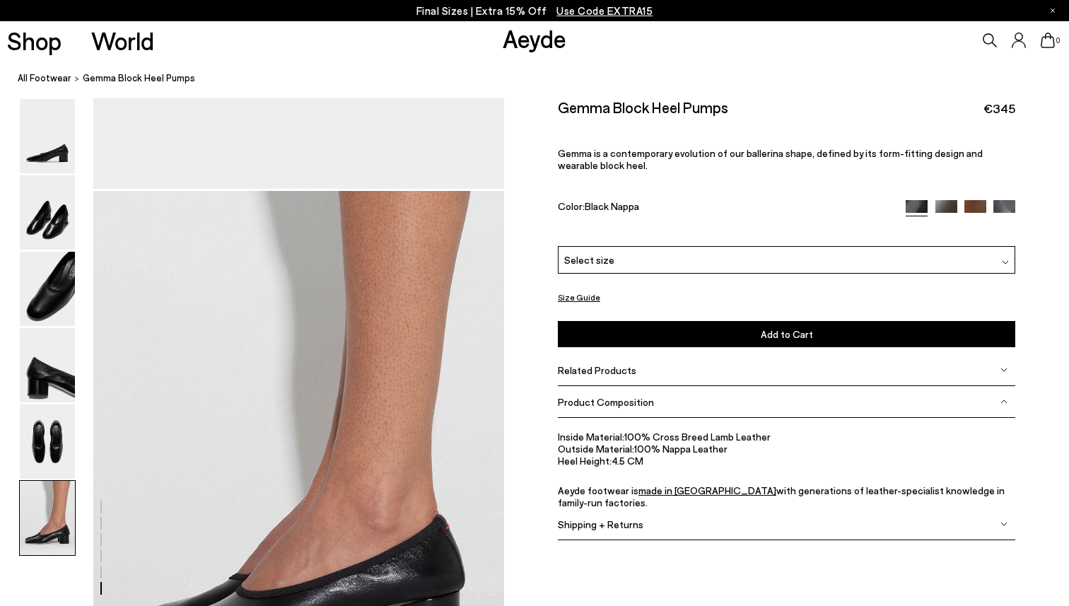
click at [562, 288] on button "Size Guide" at bounding box center [579, 297] width 42 height 18
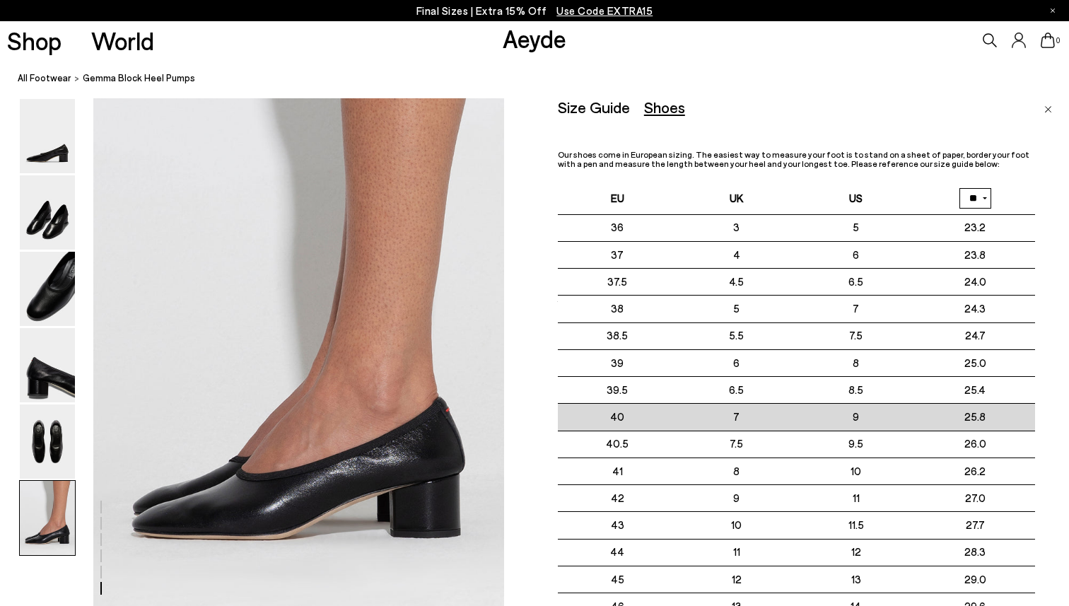
scroll to position [2736, 12]
